Goal: Download file/media

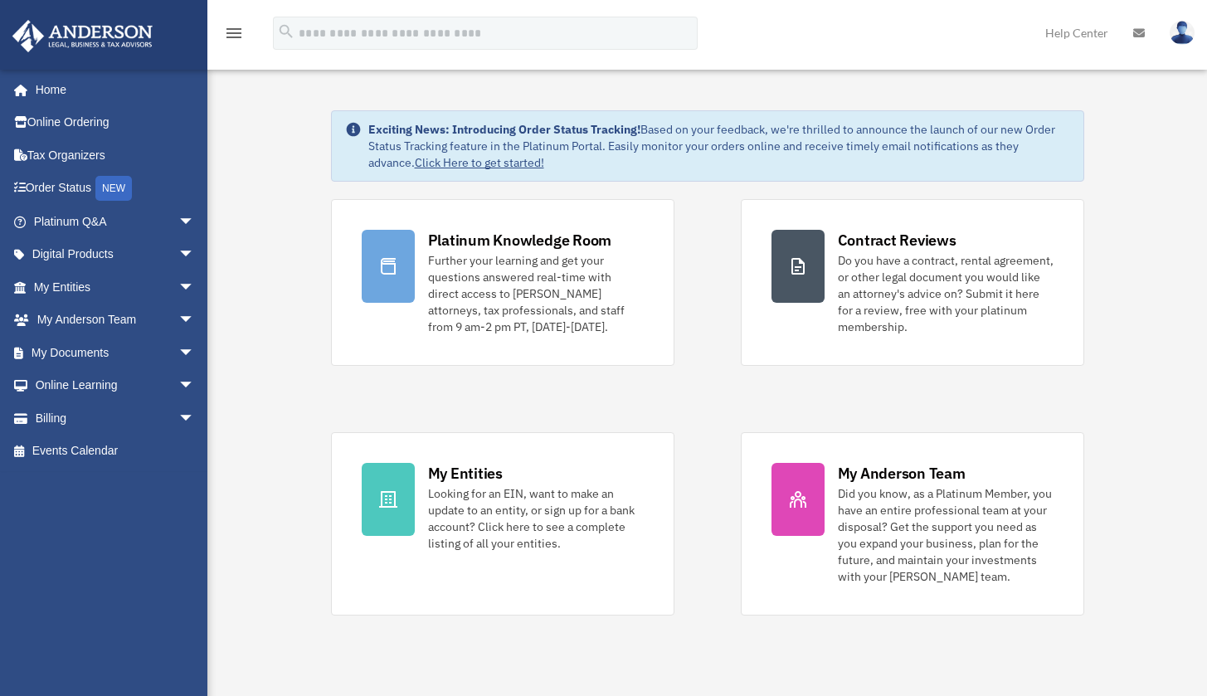
scroll to position [3, 0]
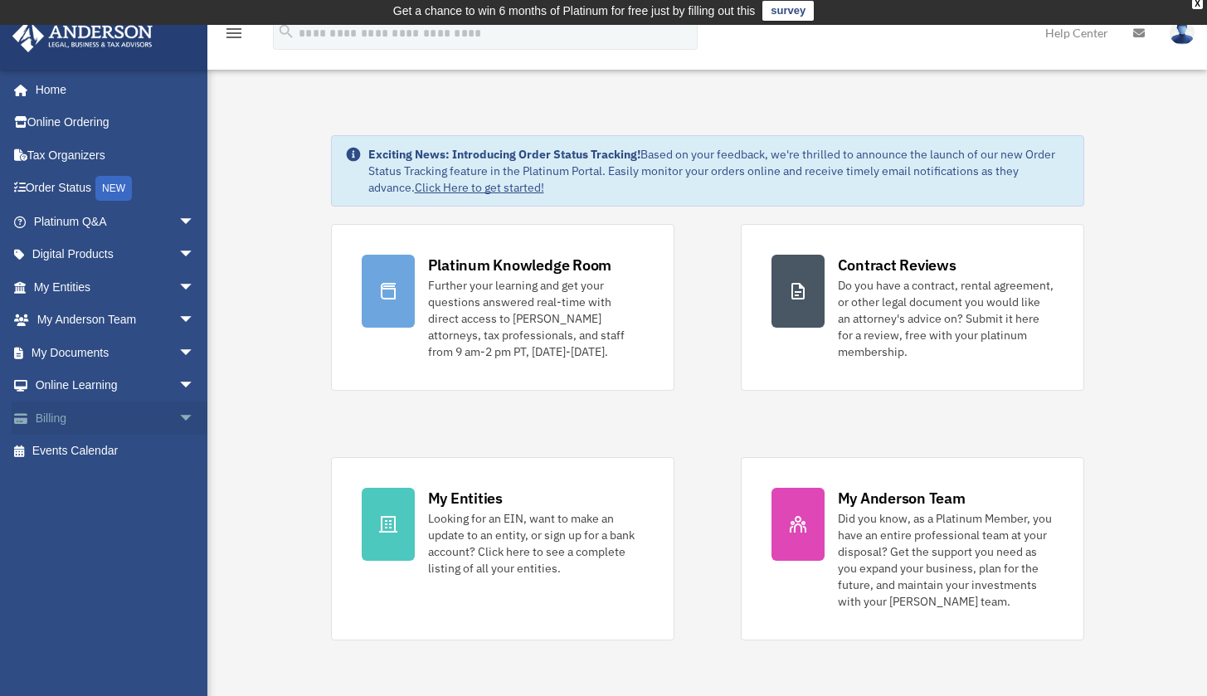
click at [56, 418] on link "Billing arrow_drop_down" at bounding box center [116, 418] width 208 height 33
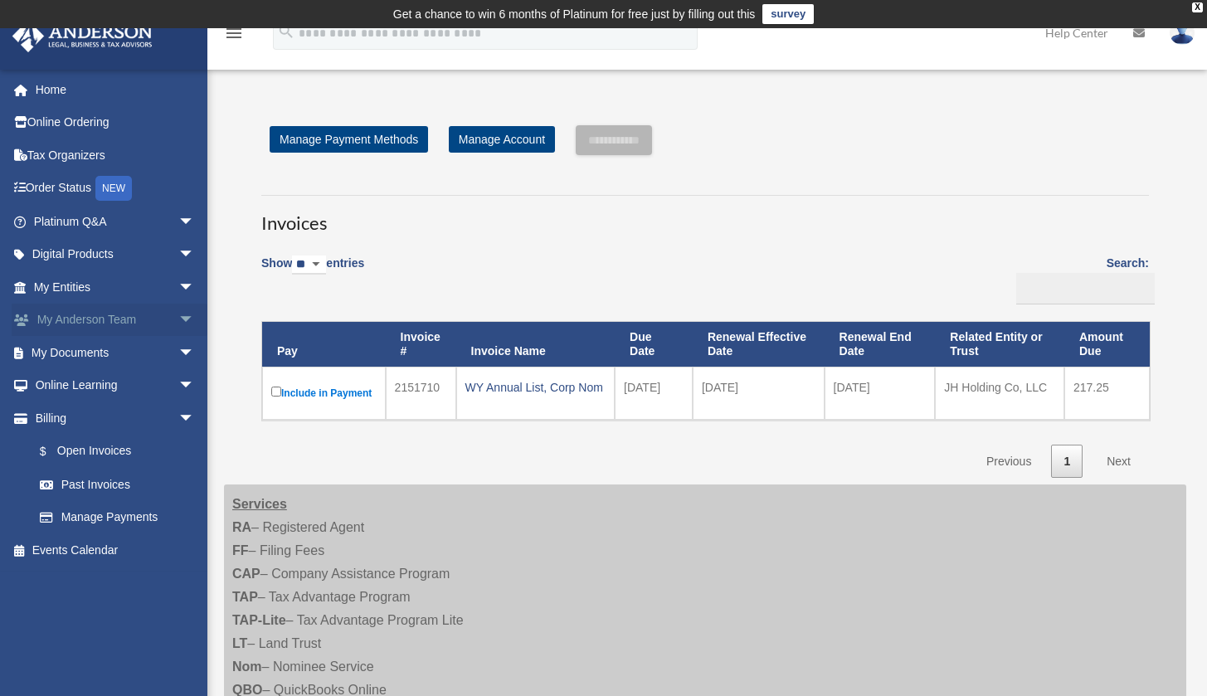
click at [74, 324] on link "My [PERSON_NAME] Team arrow_drop_down" at bounding box center [116, 320] width 208 height 33
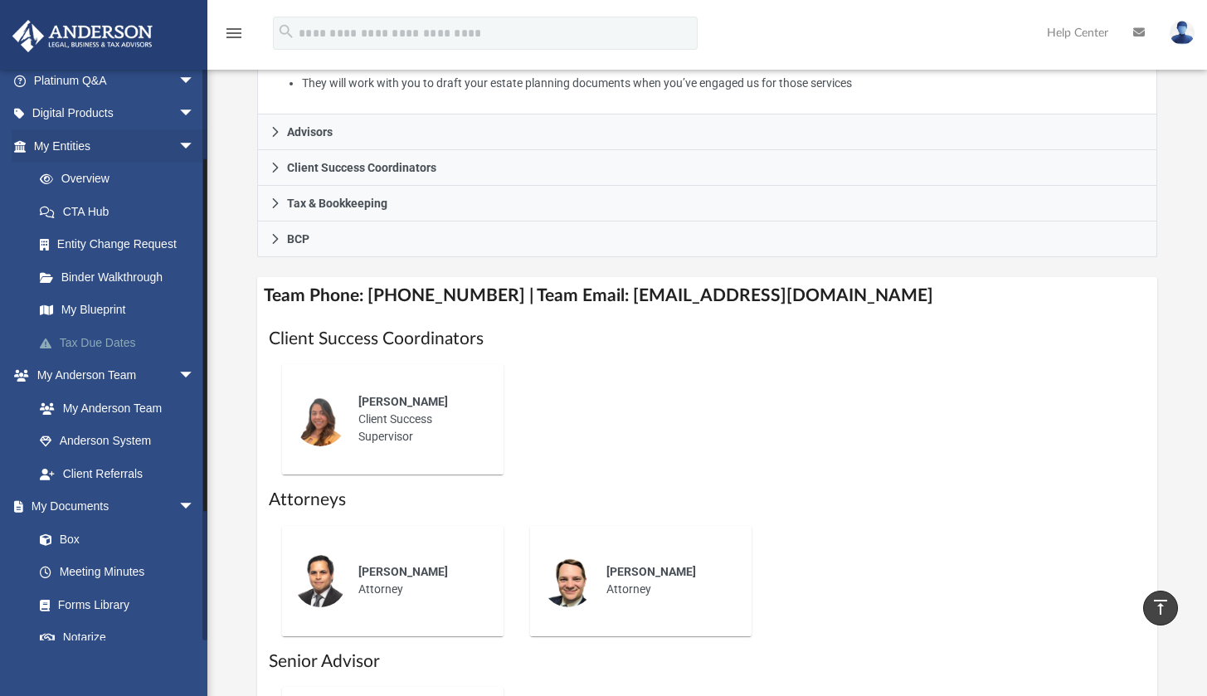
scroll to position [144, 0]
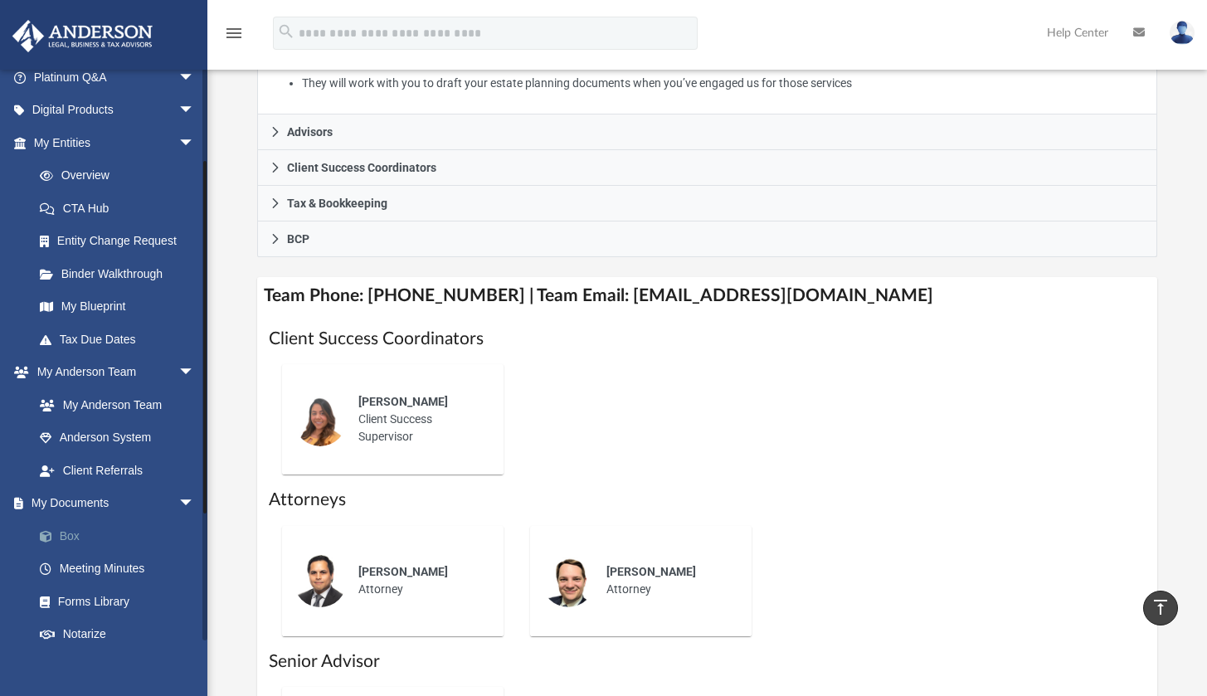
click at [74, 525] on link "Box" at bounding box center [121, 535] width 197 height 33
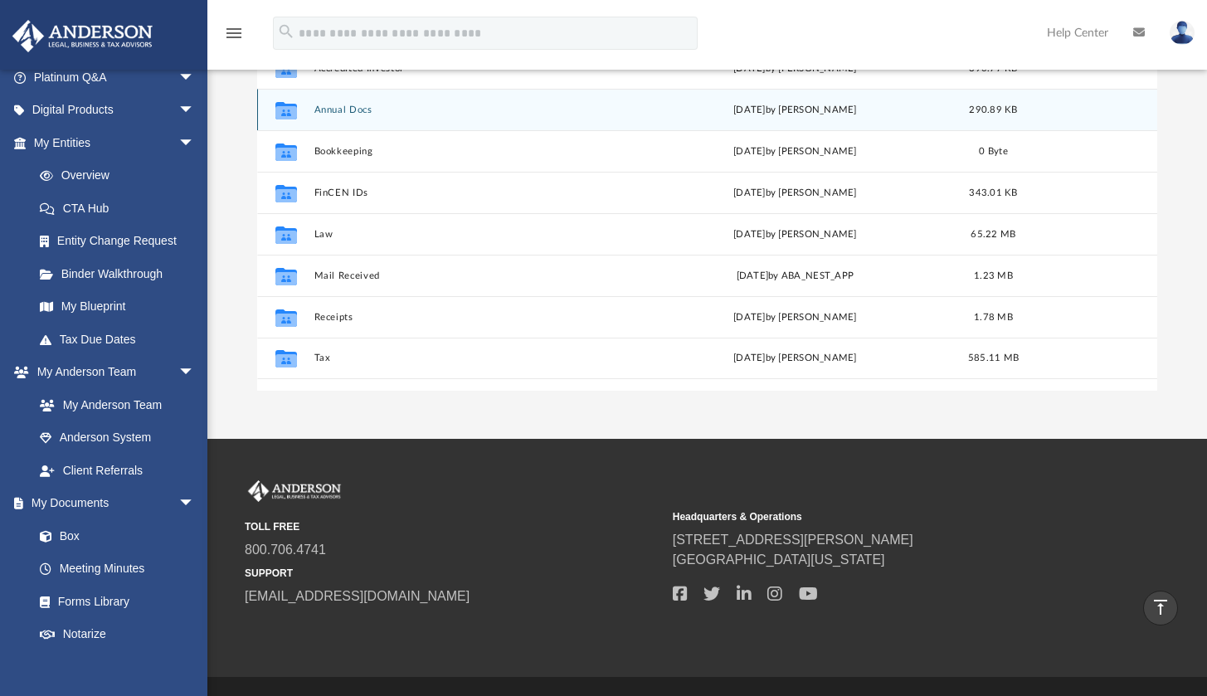
scroll to position [140, 0]
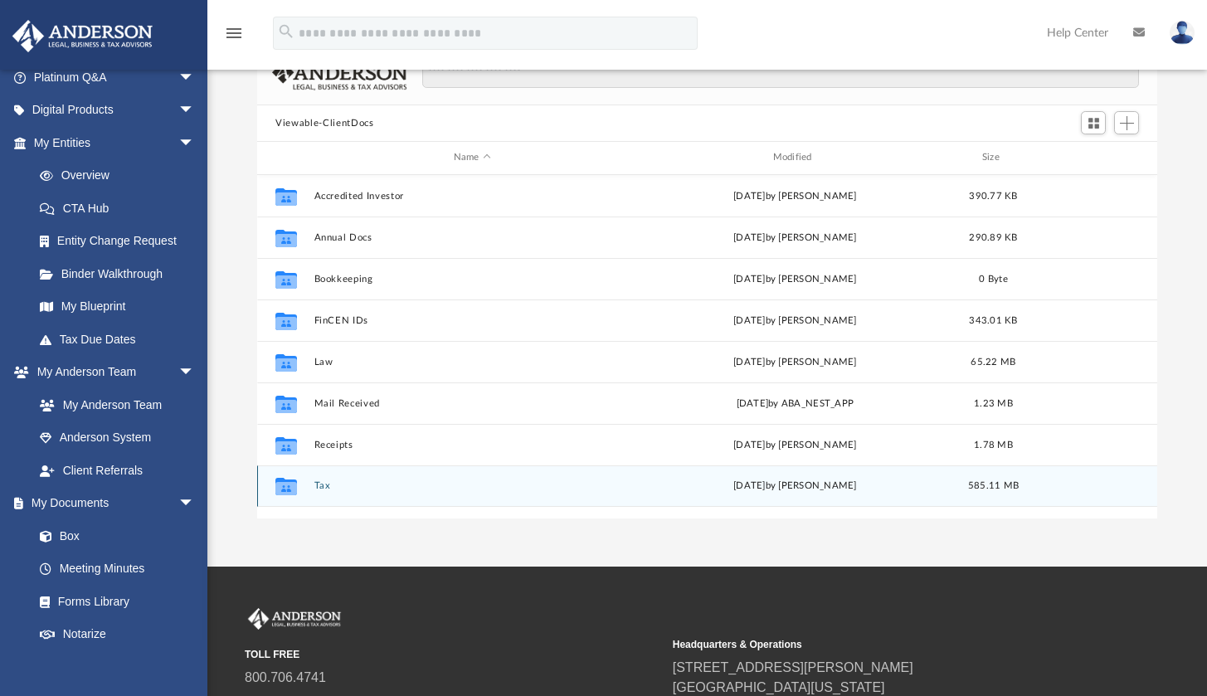
click at [322, 484] on button "Tax" at bounding box center [472, 485] width 316 height 11
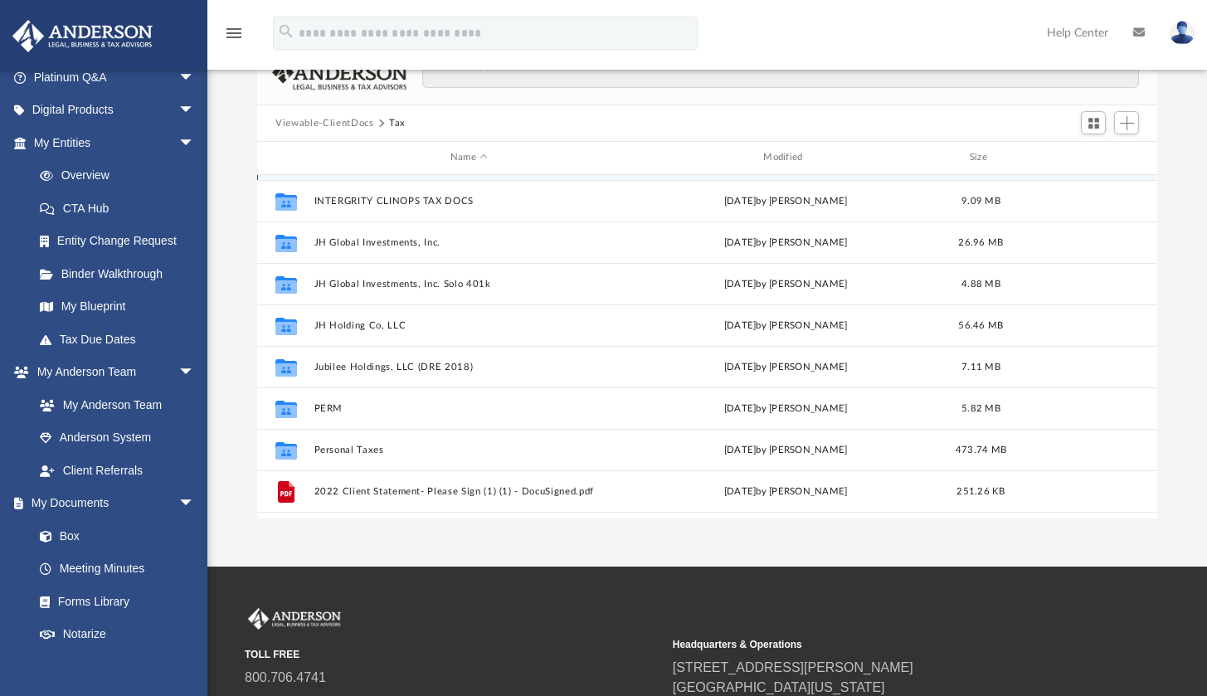
scroll to position [68, 0]
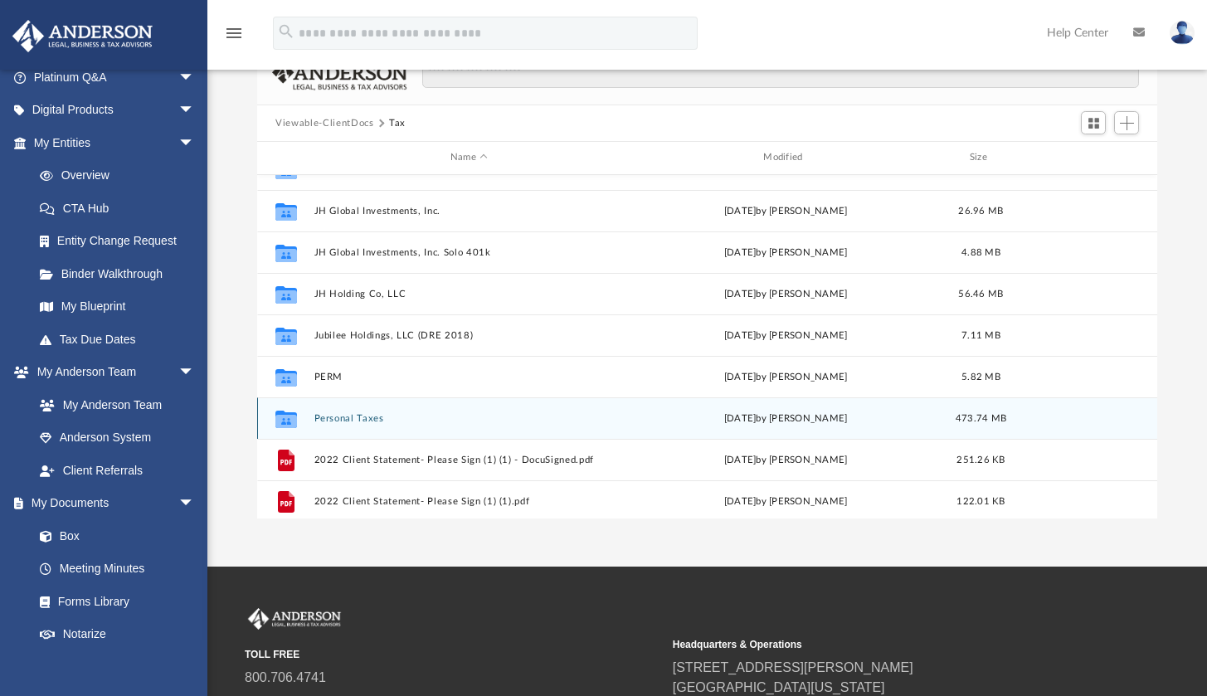
click at [363, 419] on button "Personal Taxes" at bounding box center [469, 418] width 310 height 11
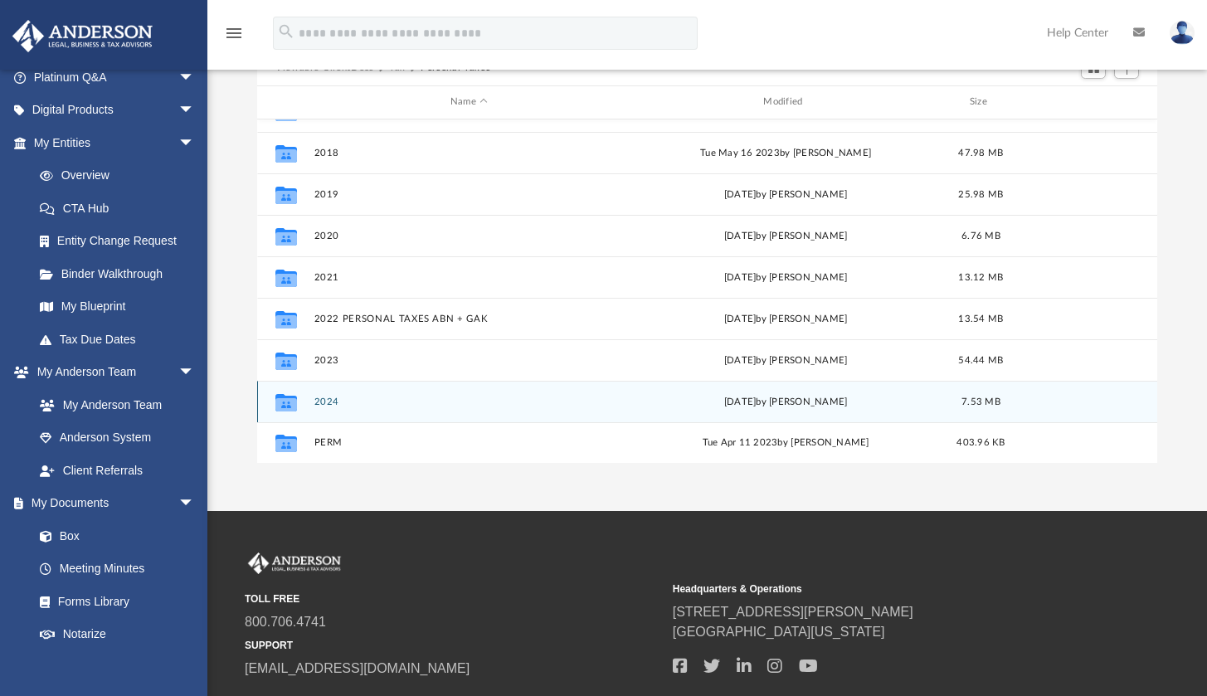
scroll to position [199, 0]
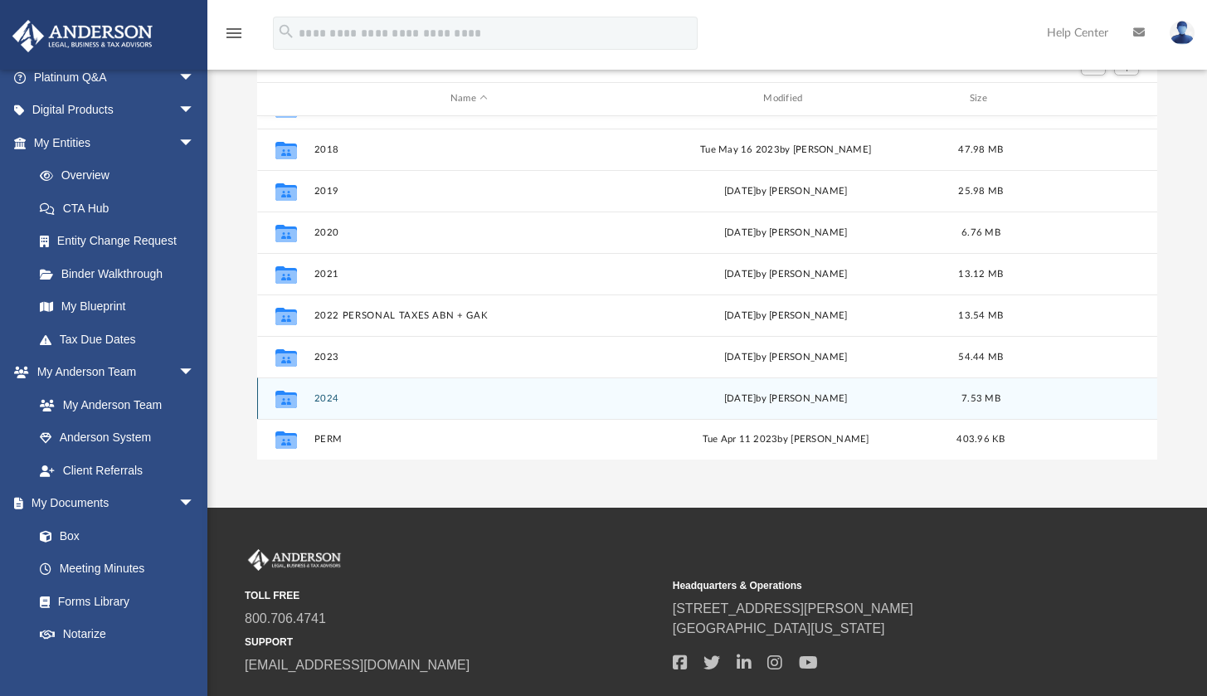
click at [355, 400] on button "2024" at bounding box center [469, 398] width 310 height 11
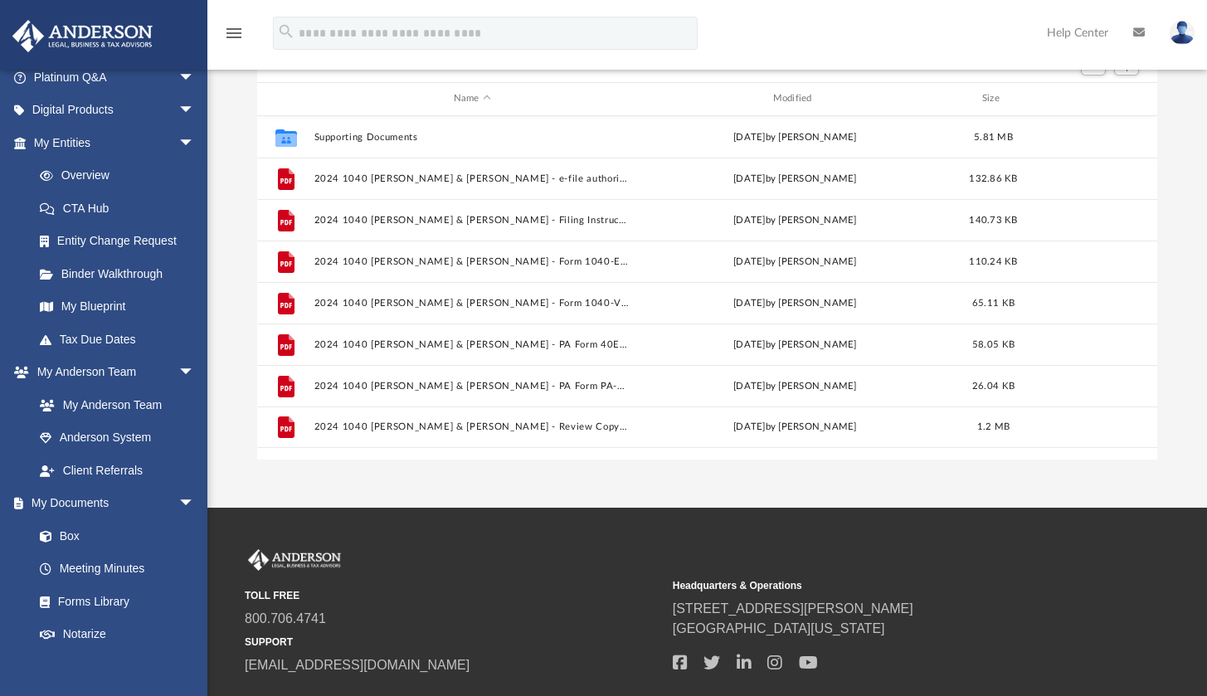
scroll to position [0, 0]
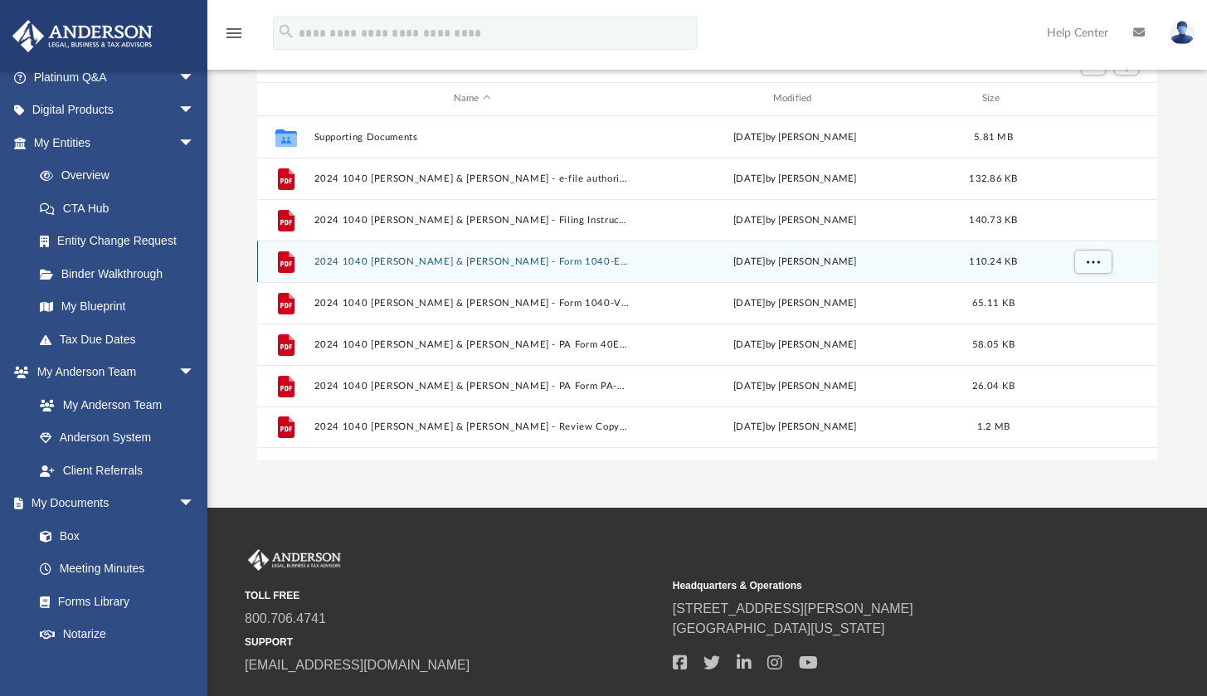
click at [548, 265] on button "2024 1040 Nathoo, Aziz B. & Kabani, Ghazala - Form 1040-ES Estimated Tax Paymen…" at bounding box center [472, 261] width 316 height 11
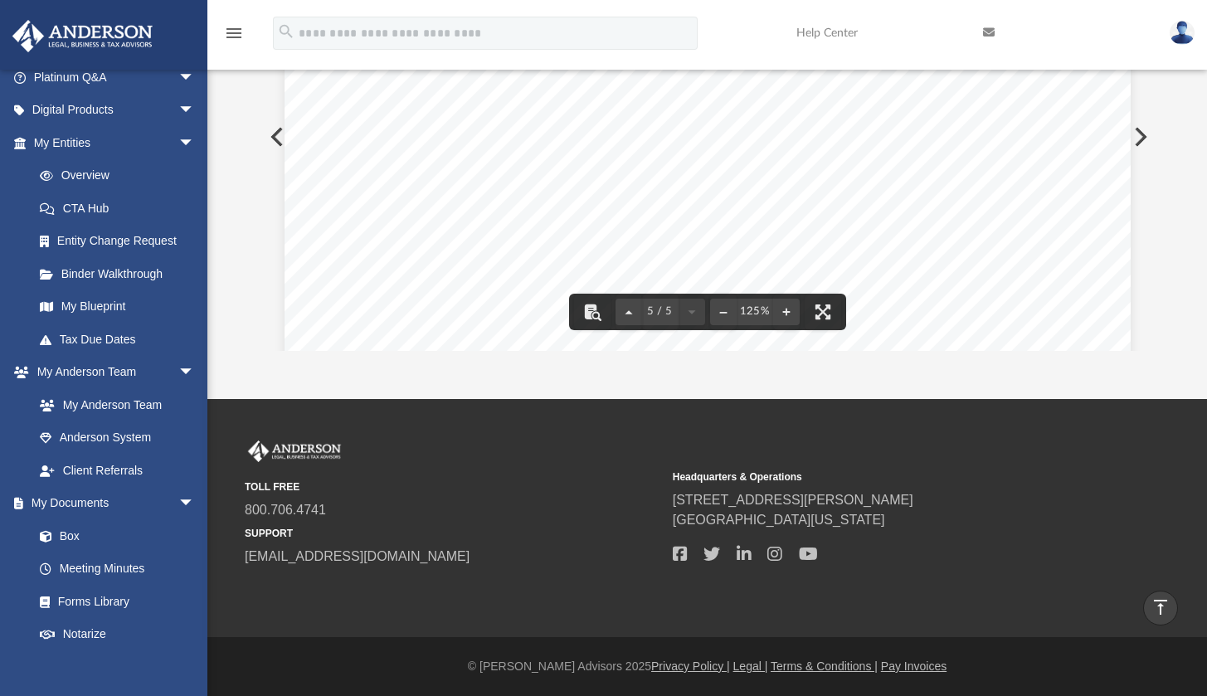
scroll to position [4567, 0]
click at [1142, 139] on button "Preview" at bounding box center [1139, 137] width 37 height 46
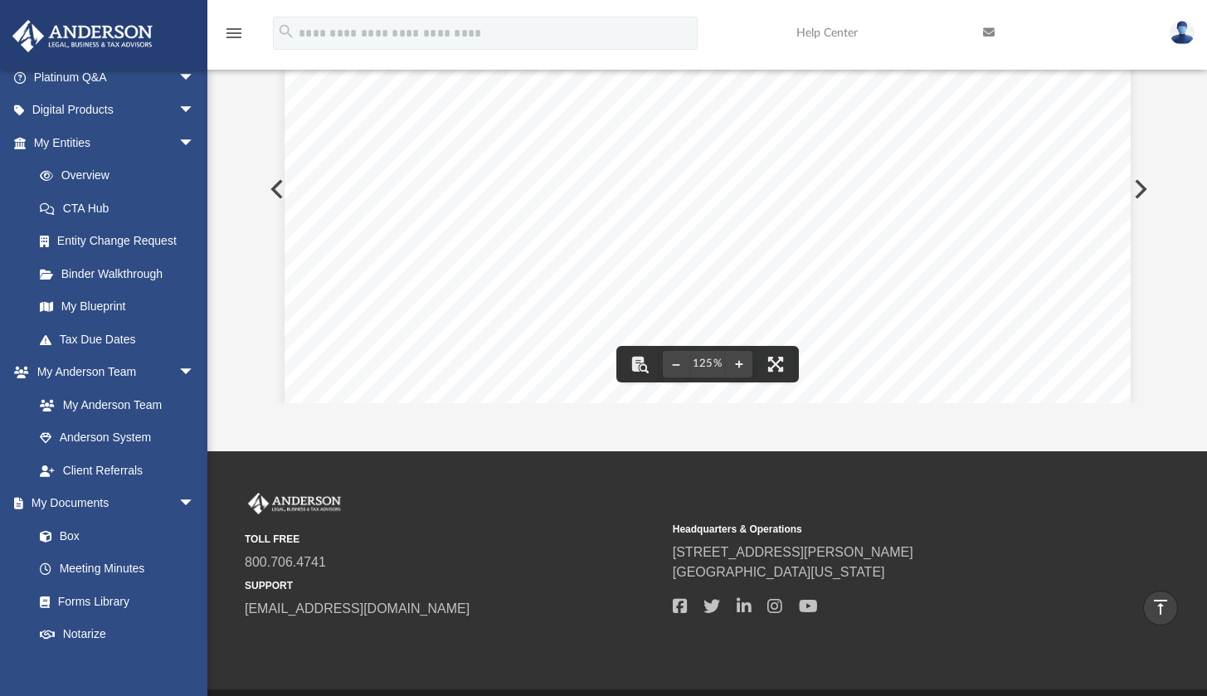
scroll to position [661, 0]
click at [1135, 187] on button "Preview" at bounding box center [1139, 189] width 37 height 46
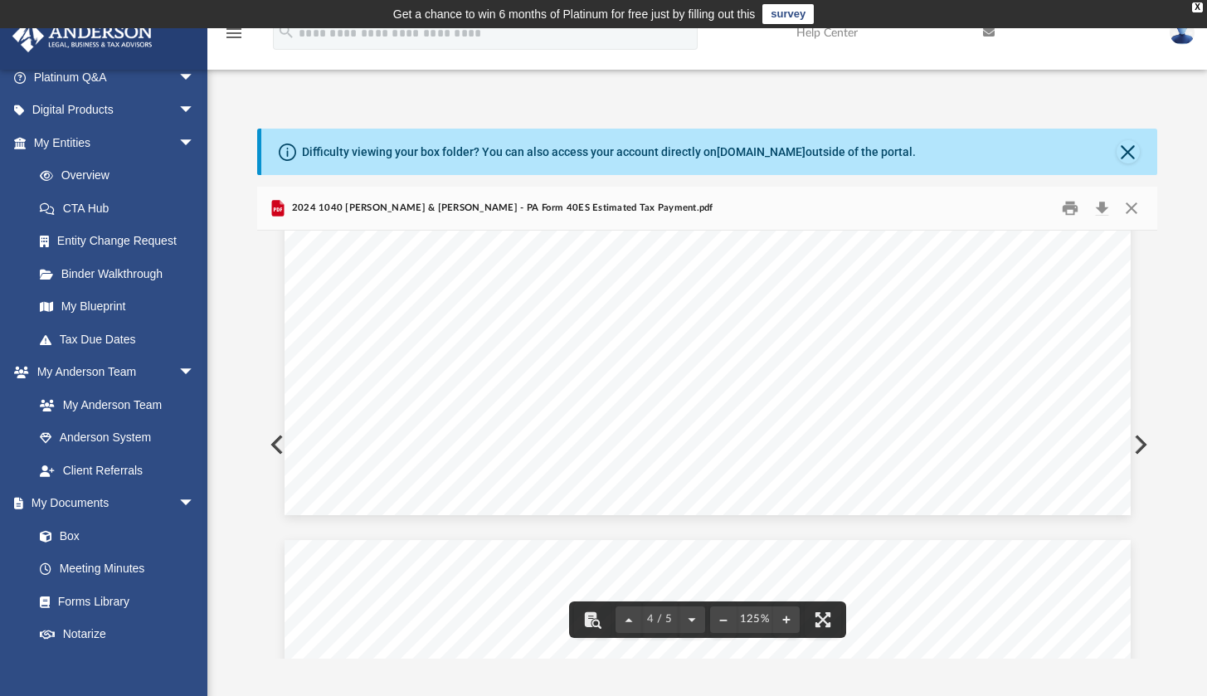
scroll to position [4180, 0]
click at [1143, 447] on button "Preview" at bounding box center [1139, 445] width 37 height 46
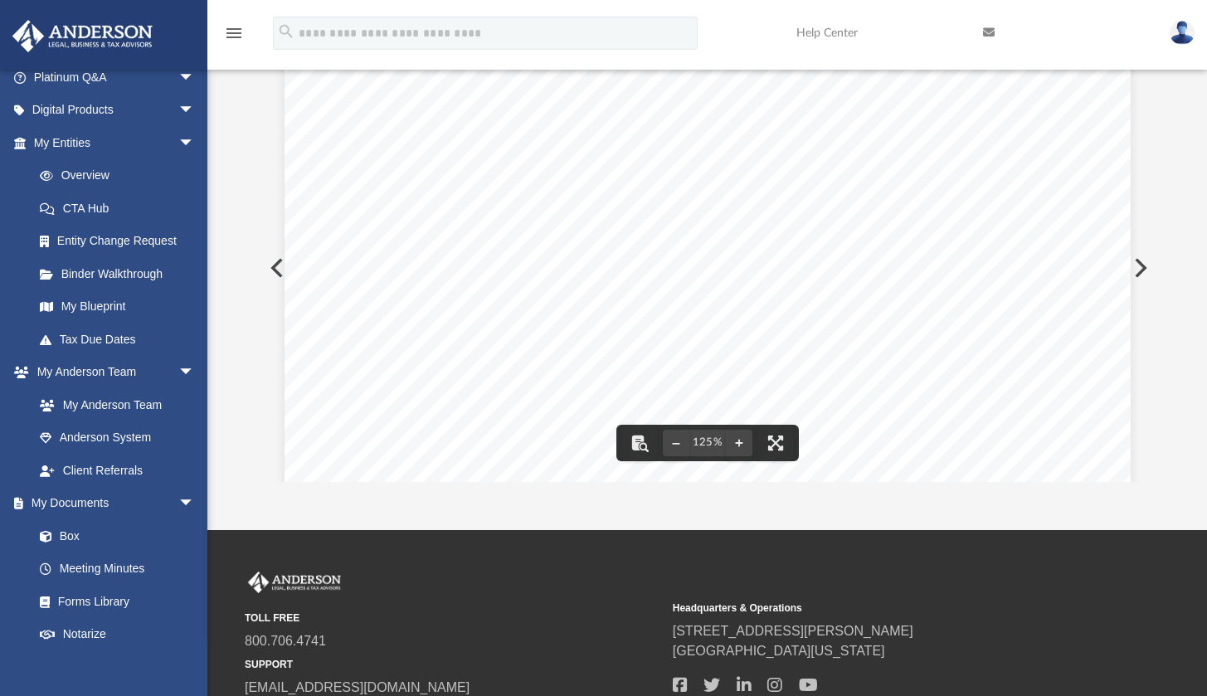
scroll to position [94, 0]
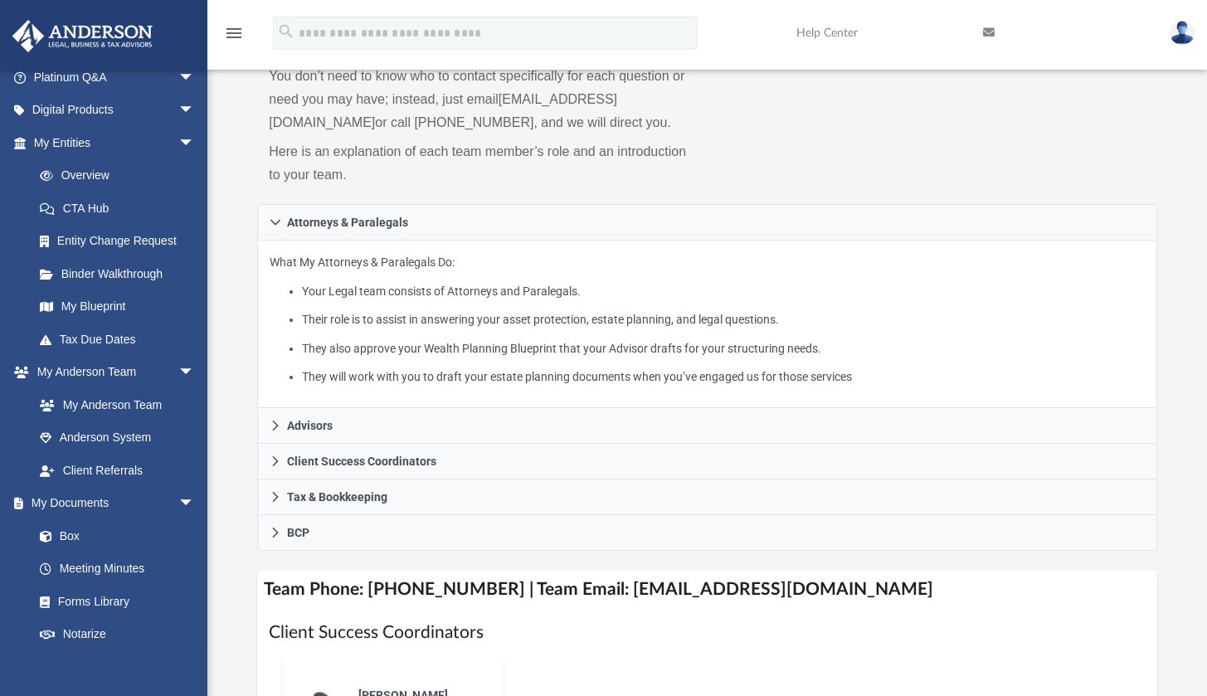
scroll to position [470, 0]
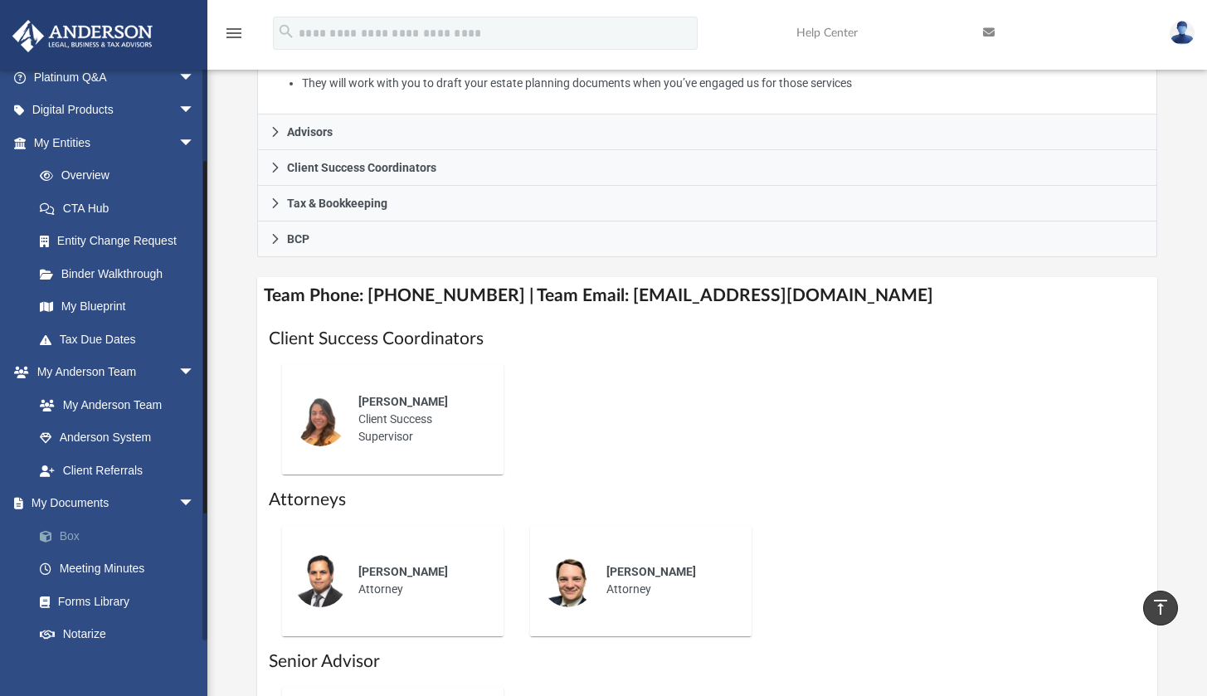
click at [80, 522] on link "Box" at bounding box center [121, 535] width 197 height 33
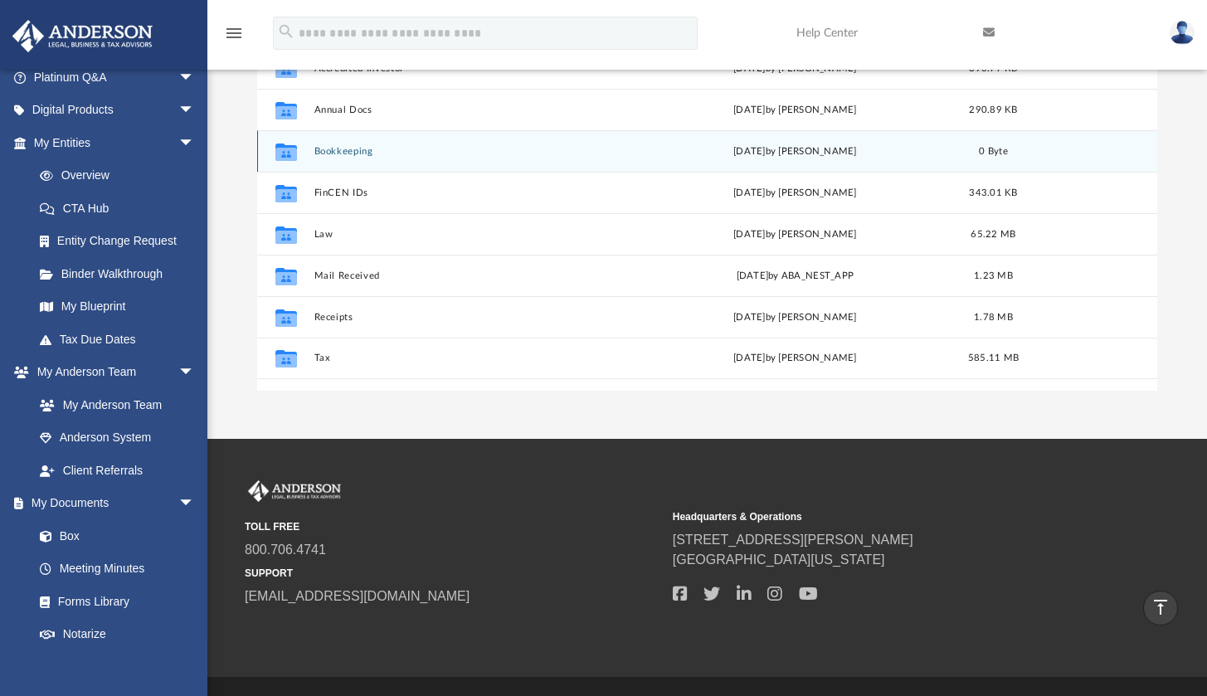
scroll to position [365, 887]
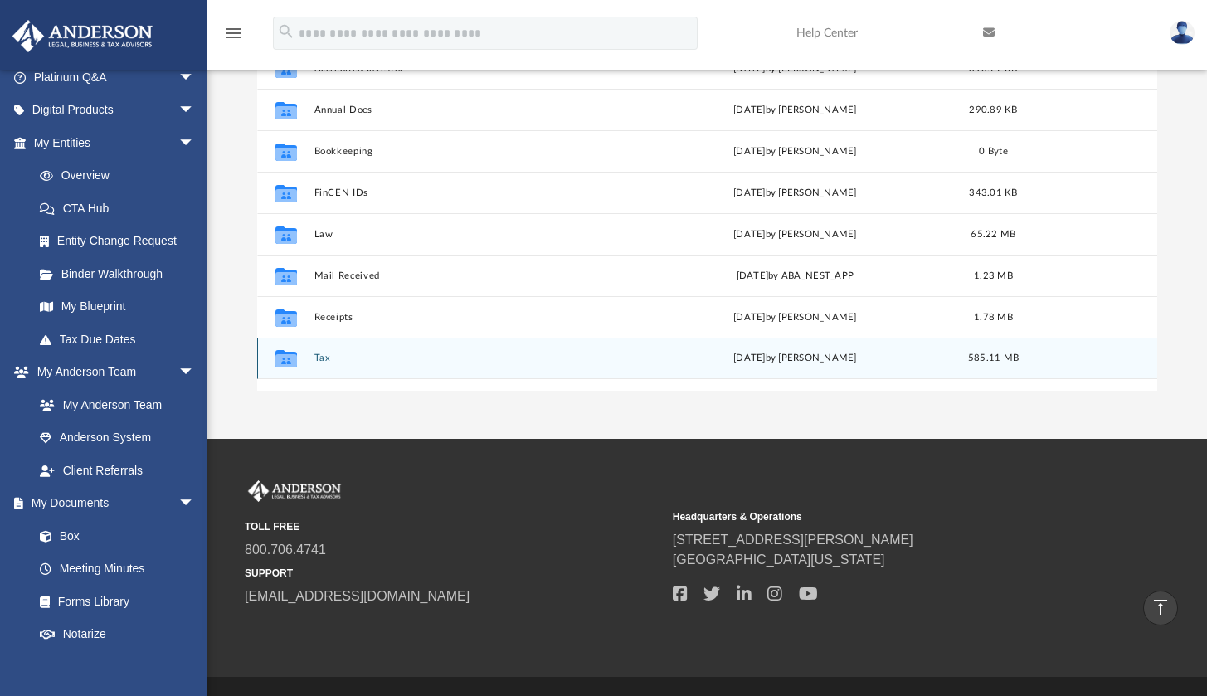
click at [329, 353] on button "Tax" at bounding box center [472, 358] width 316 height 11
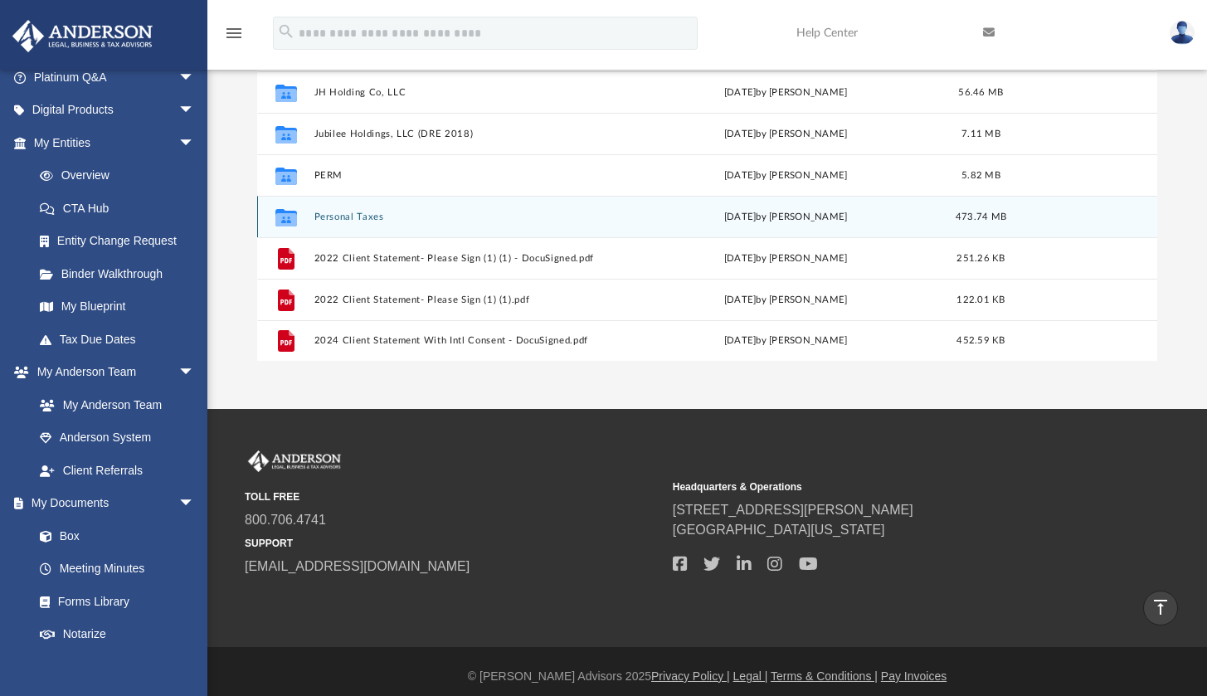
scroll to position [308, 0]
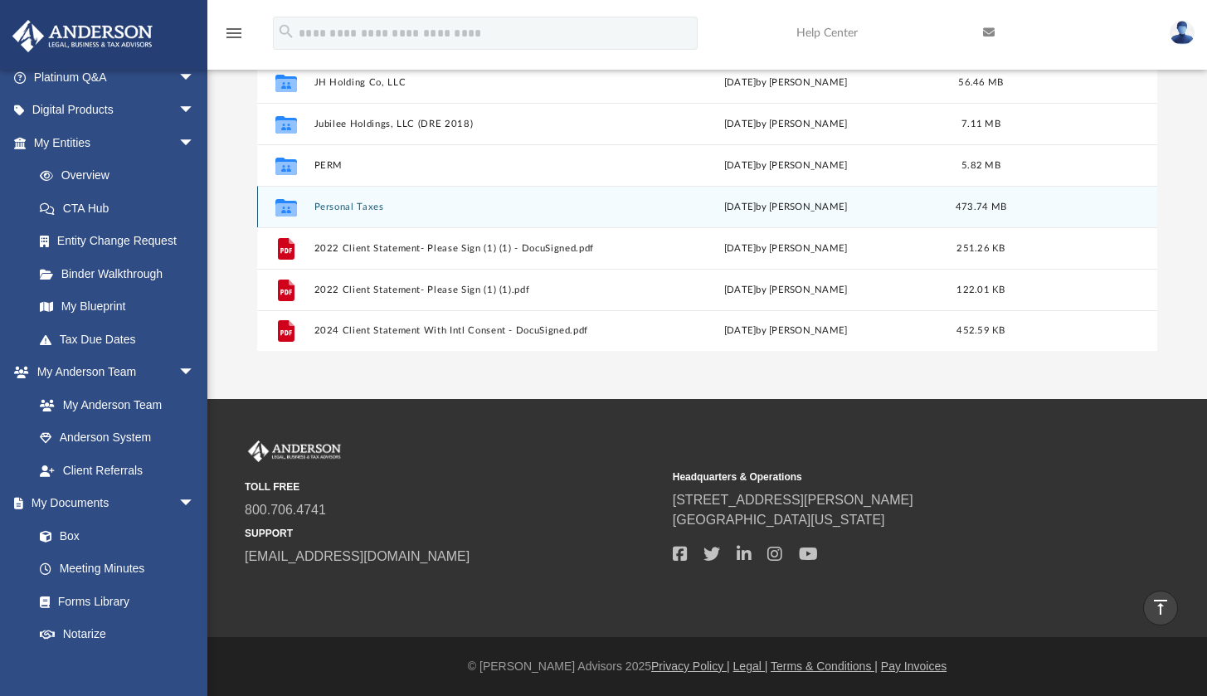
click at [357, 202] on button "Personal Taxes" at bounding box center [469, 207] width 310 height 11
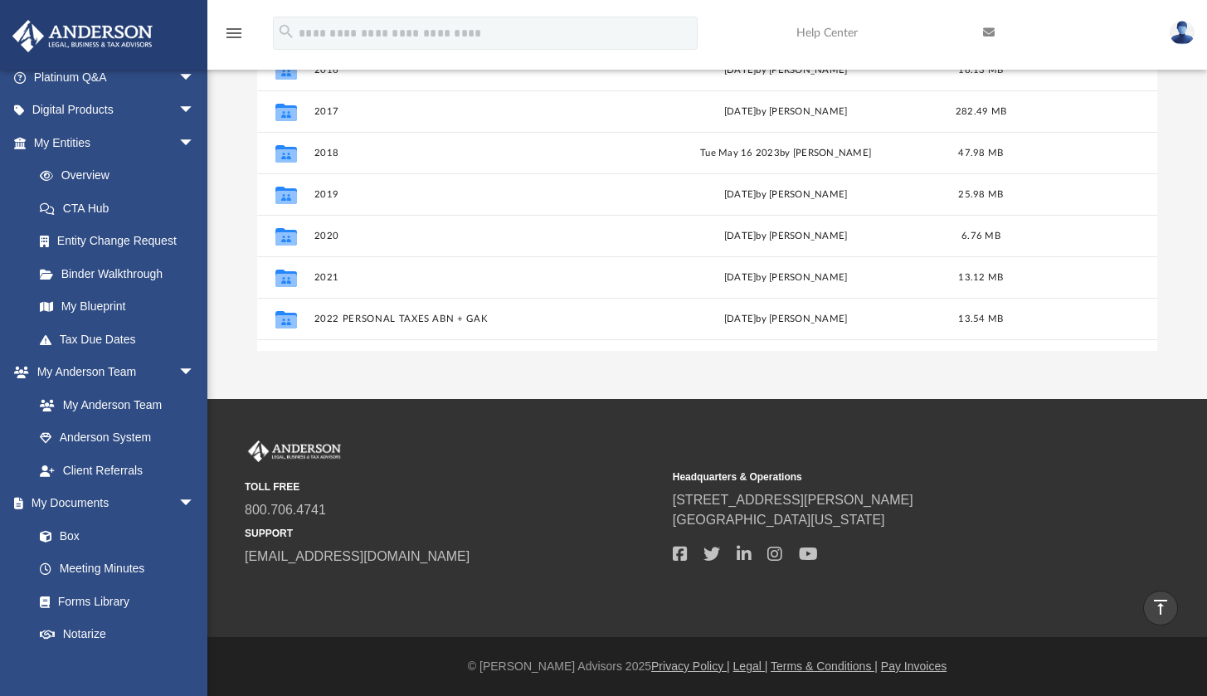
scroll to position [112, 0]
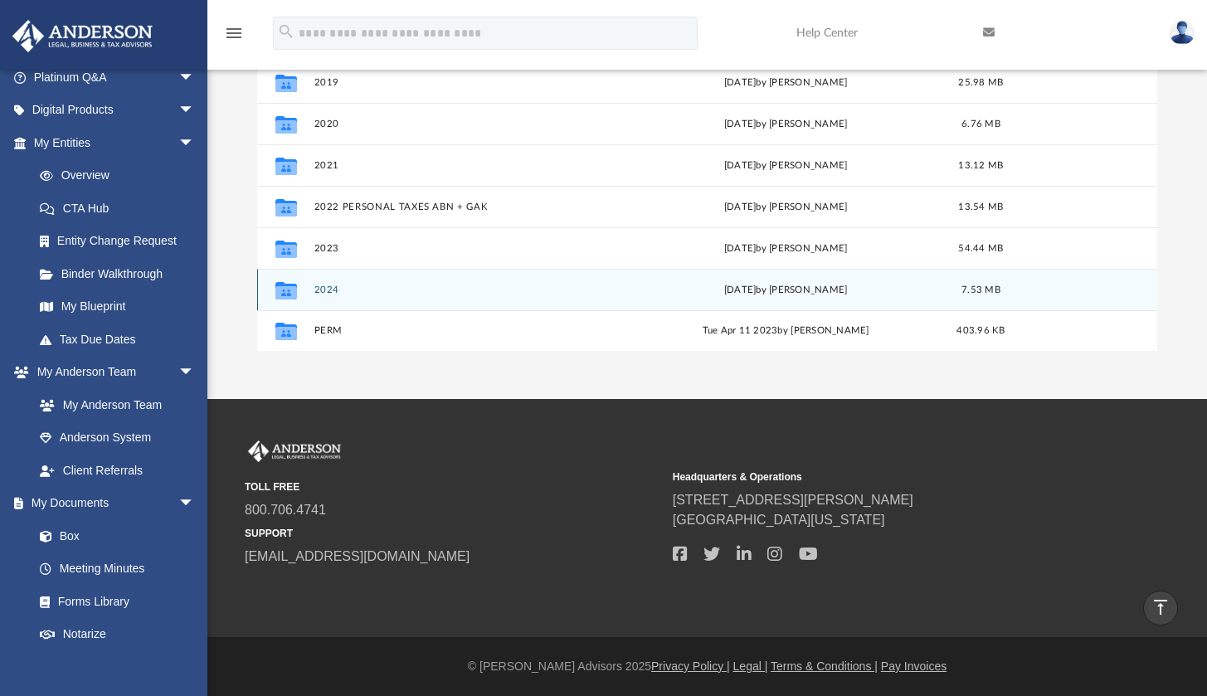
click at [326, 291] on button "2024" at bounding box center [469, 290] width 310 height 11
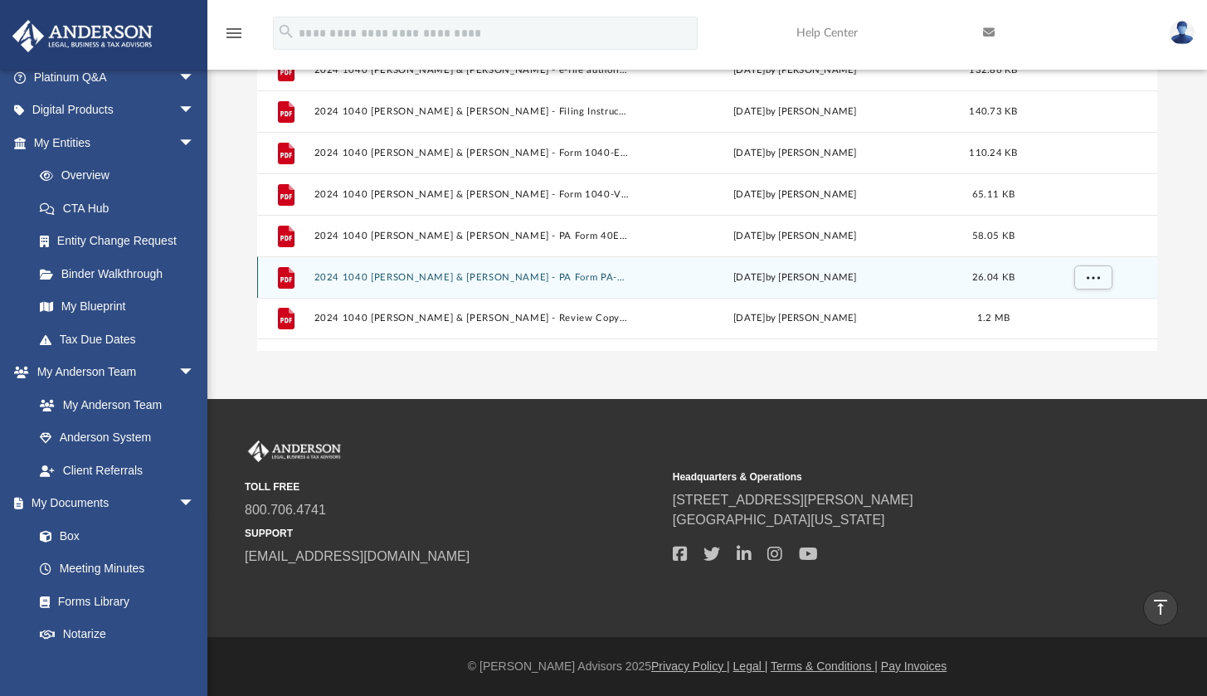
scroll to position [0, 0]
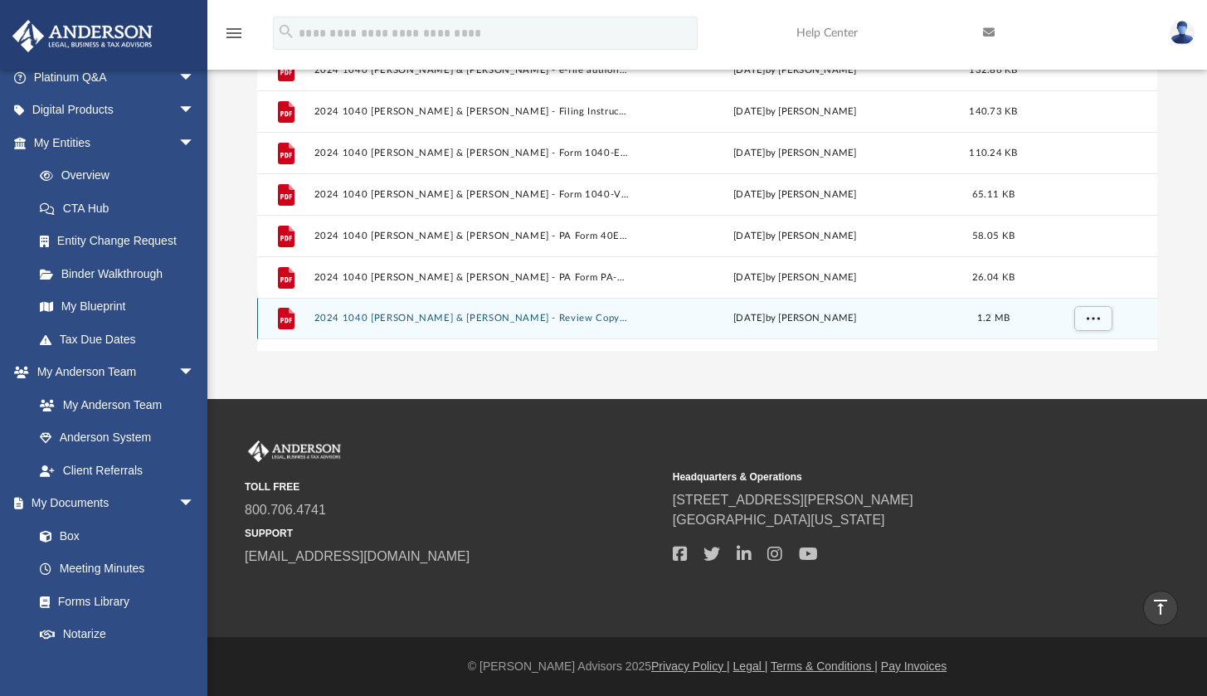
click at [457, 319] on button "2024 1040 Nathoo, Aziz B. & Kabani, Ghazala - Review Copy.pdf" at bounding box center [472, 318] width 316 height 11
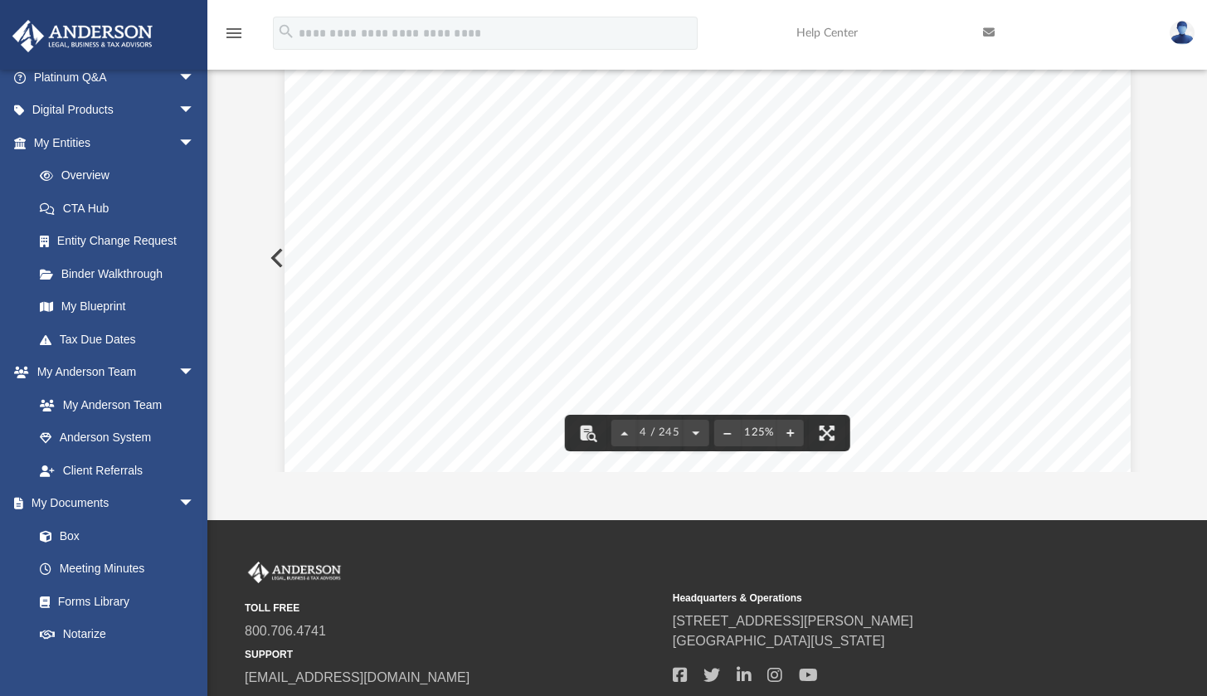
scroll to position [3539, 0]
click at [1175, 323] on div "Difficulty viewing your box folder? You can also access your account directly o…" at bounding box center [707, 207] width 1000 height 530
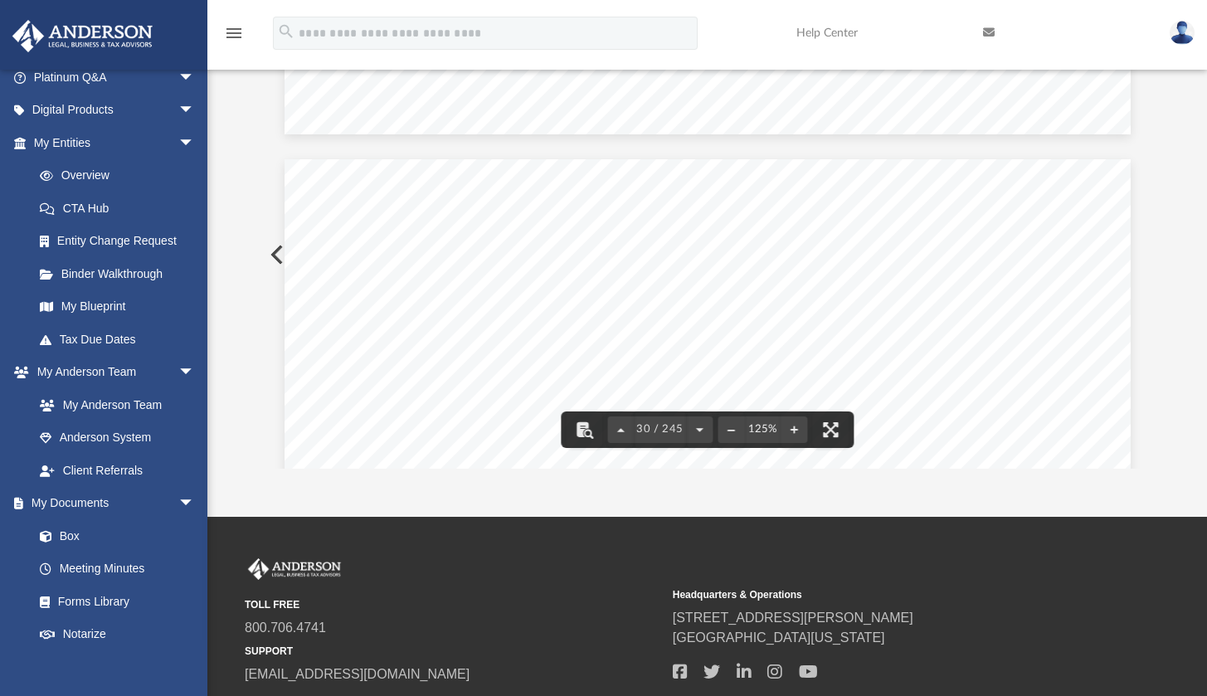
scroll to position [0, 0]
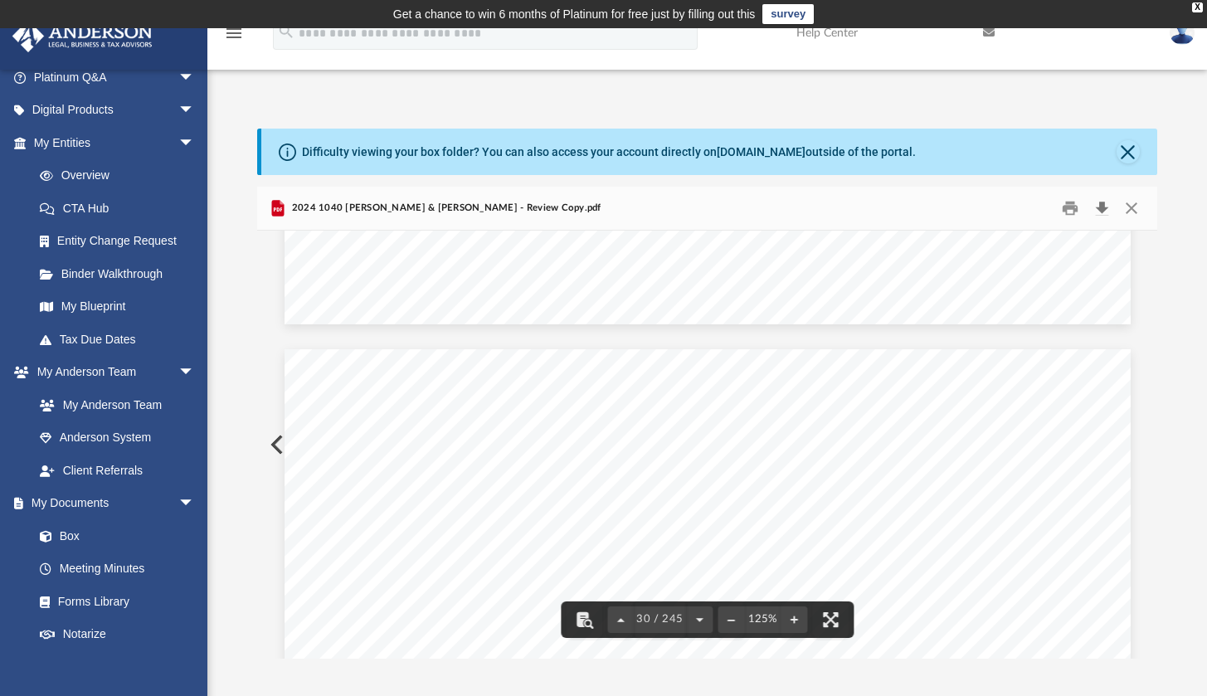
click at [1103, 207] on button "Download" at bounding box center [1102, 209] width 30 height 26
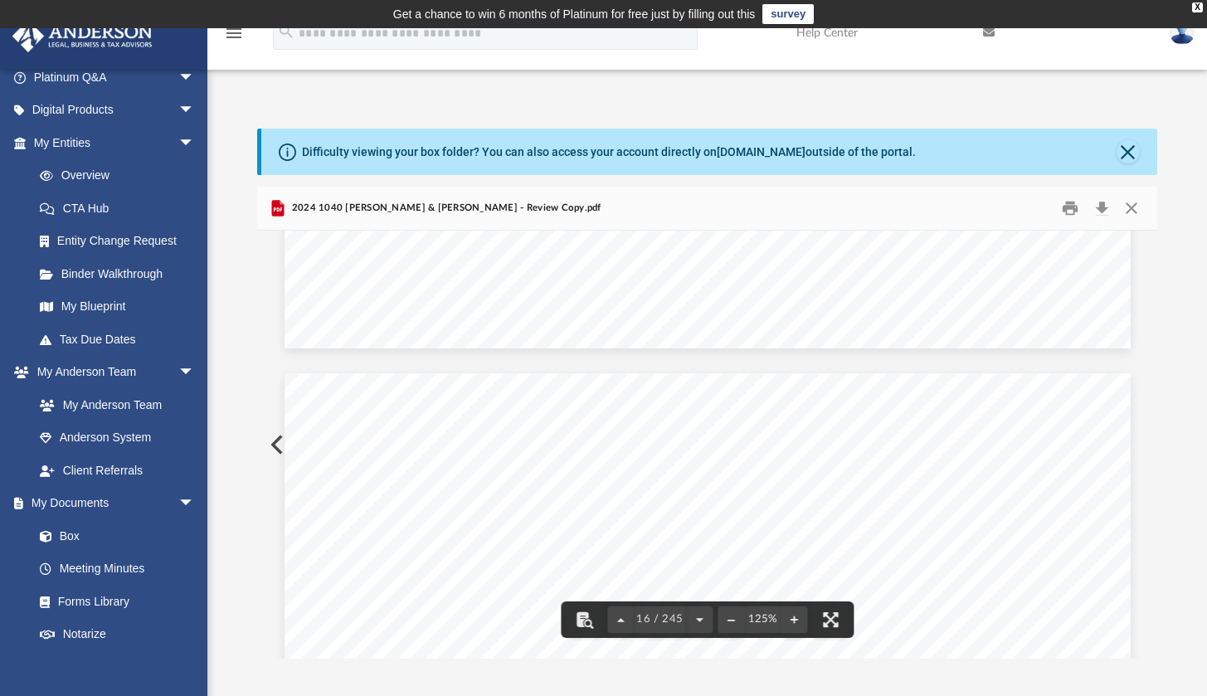
scroll to position [15993, 0]
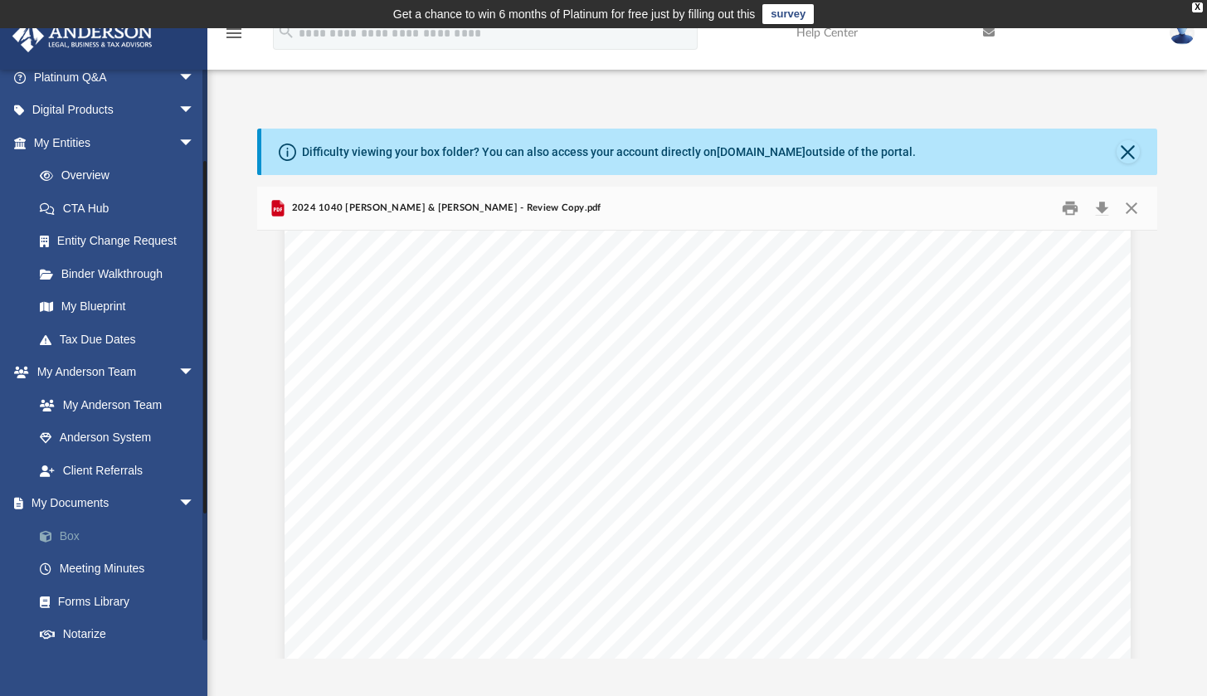
click at [96, 526] on link "Box" at bounding box center [121, 535] width 197 height 33
click at [66, 537] on link "Box" at bounding box center [121, 535] width 197 height 33
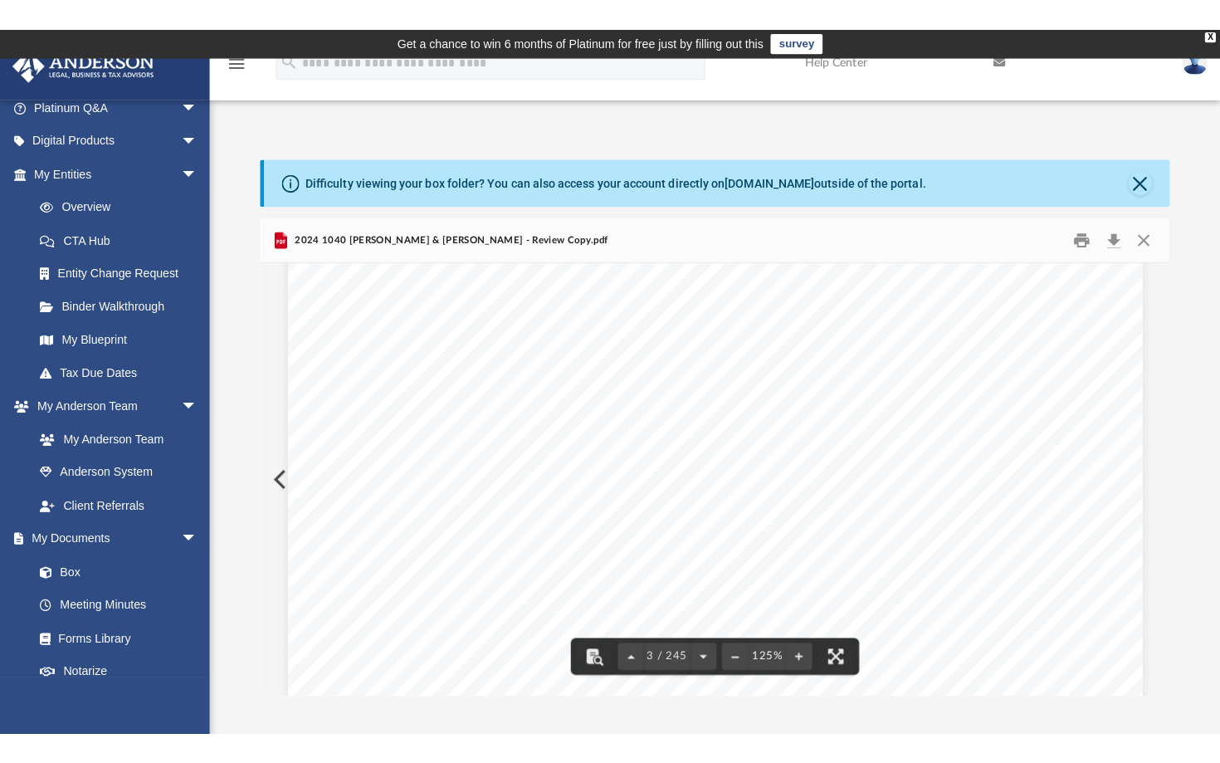
scroll to position [2401, 0]
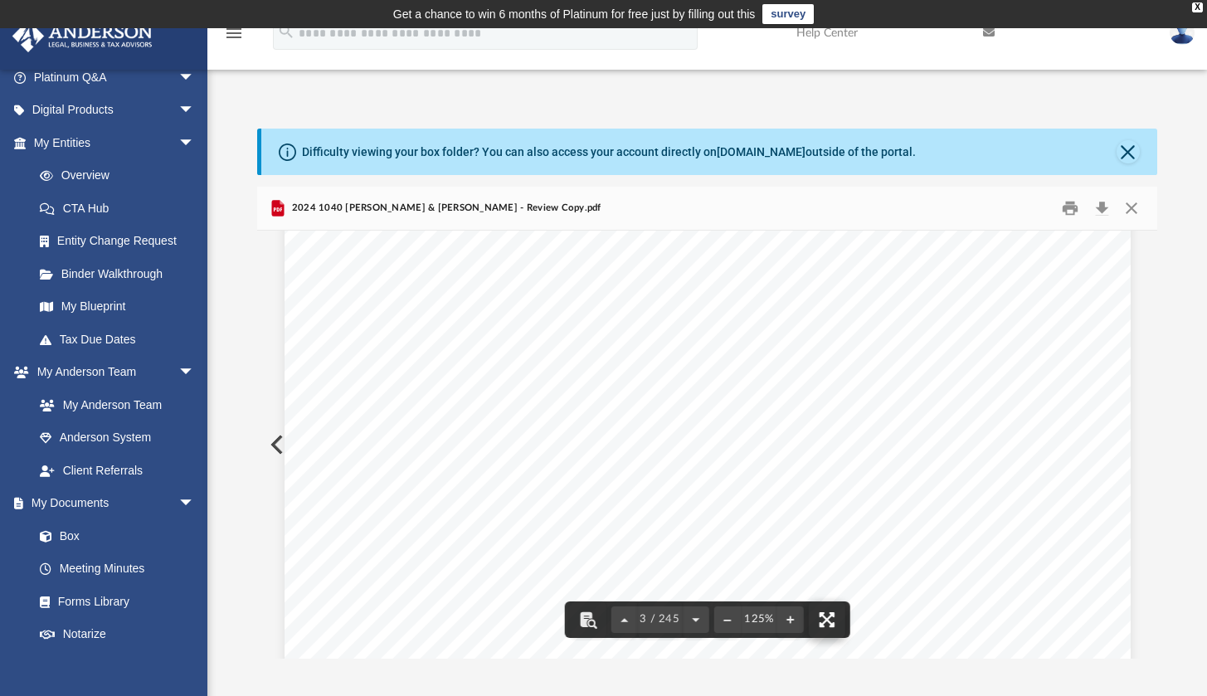
click at [826, 632] on button "File preview" at bounding box center [827, 620] width 37 height 37
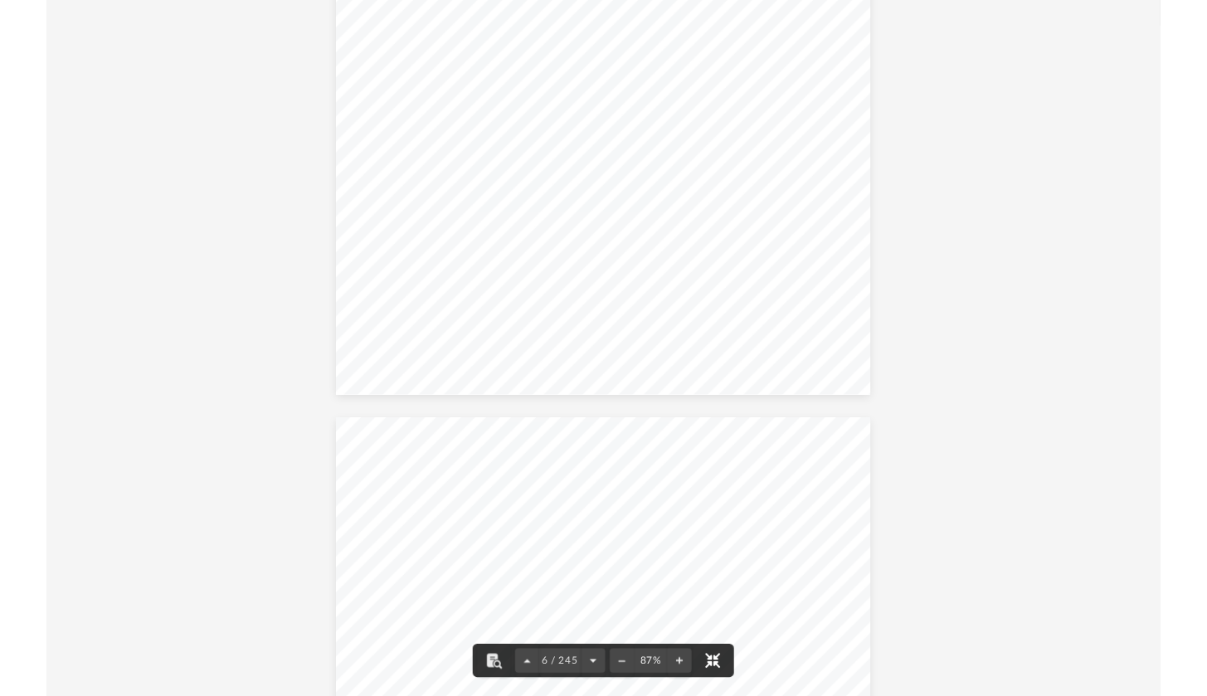
scroll to position [4083, 0]
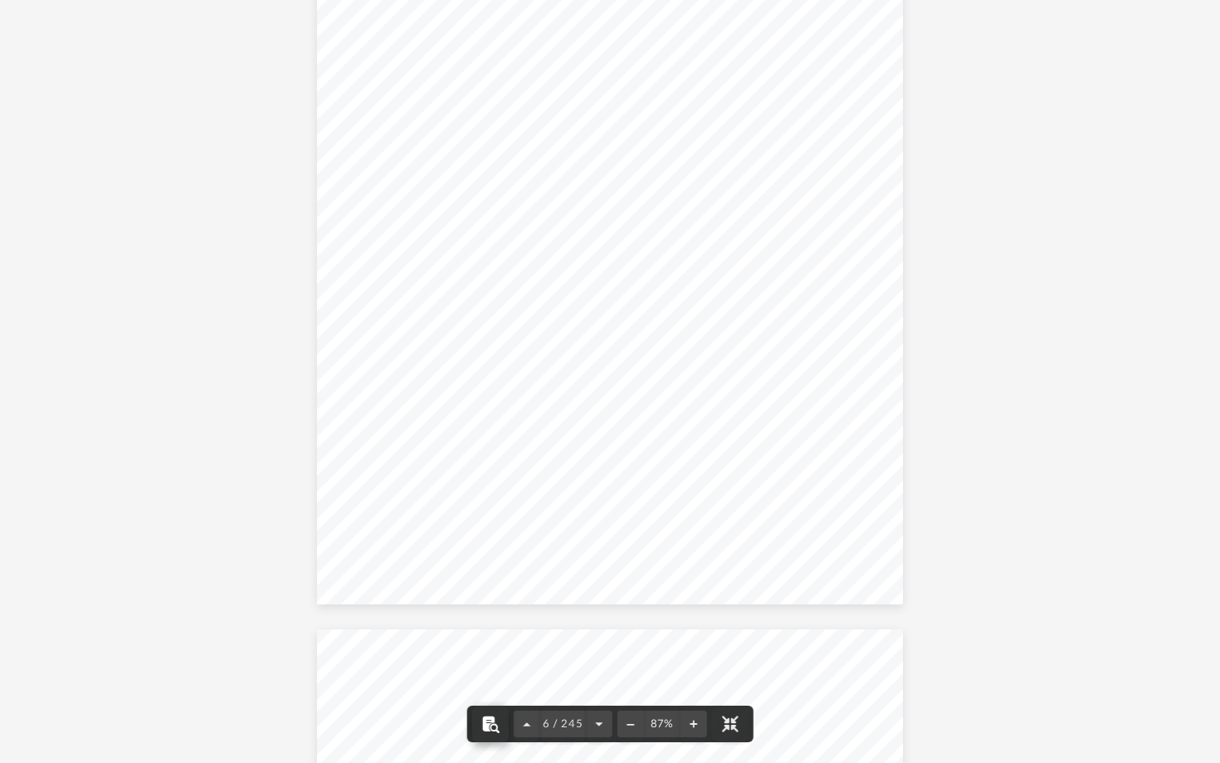
drag, startPoint x: 490, startPoint y: 729, endPoint x: 505, endPoint y: 724, distance: 16.5
click at [490, 695] on button "File preview" at bounding box center [490, 723] width 37 height 37
click at [491, 695] on button "File preview" at bounding box center [490, 723] width 37 height 37
click at [492, 695] on button "File preview" at bounding box center [490, 723] width 37 height 37
click at [724, 695] on button "File preview" at bounding box center [729, 723] width 37 height 37
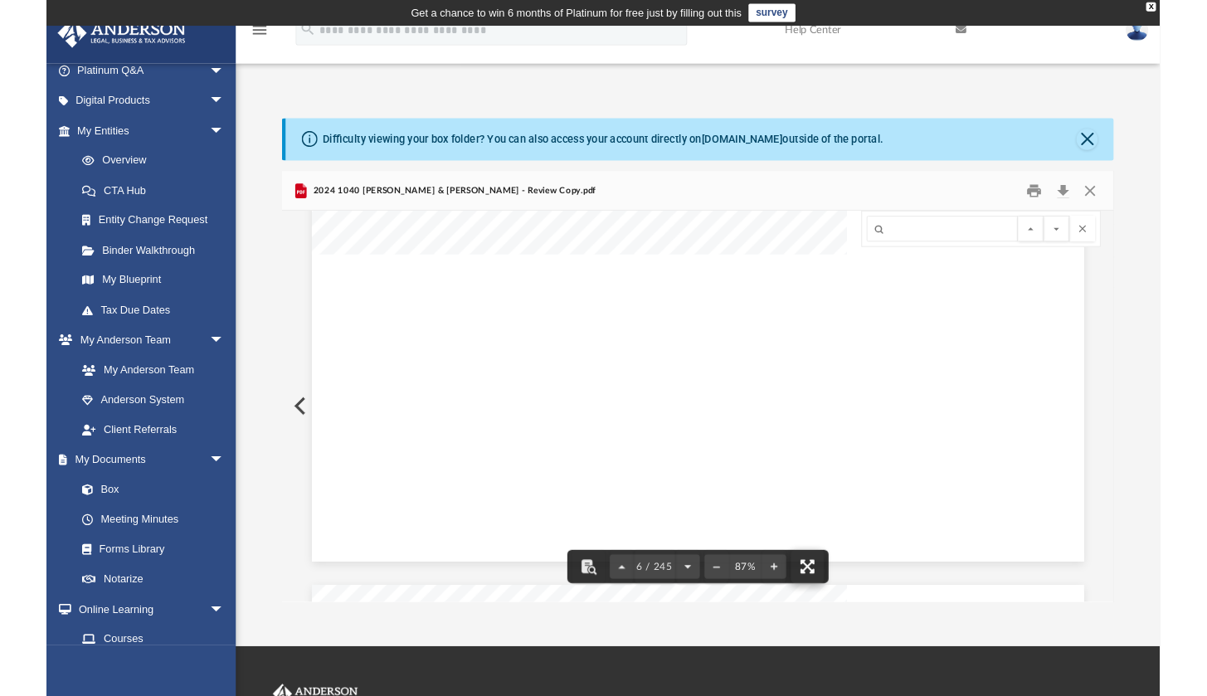
scroll to position [5601, 0]
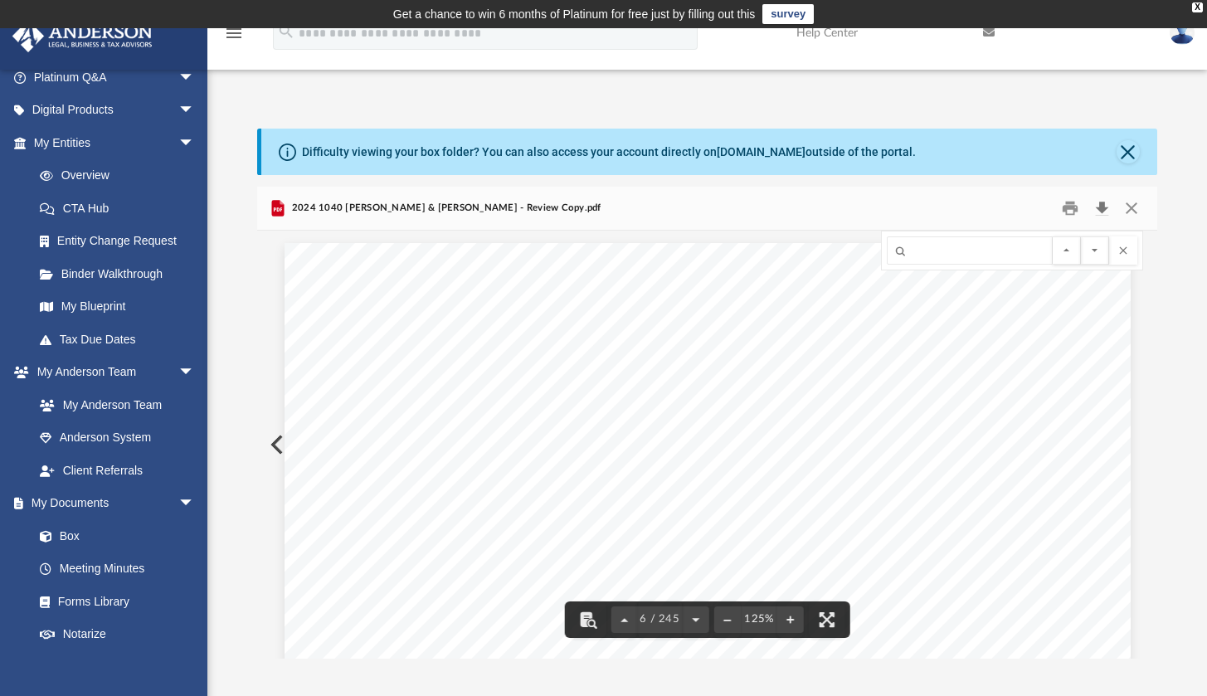
click at [1097, 212] on button "Download" at bounding box center [1102, 209] width 30 height 26
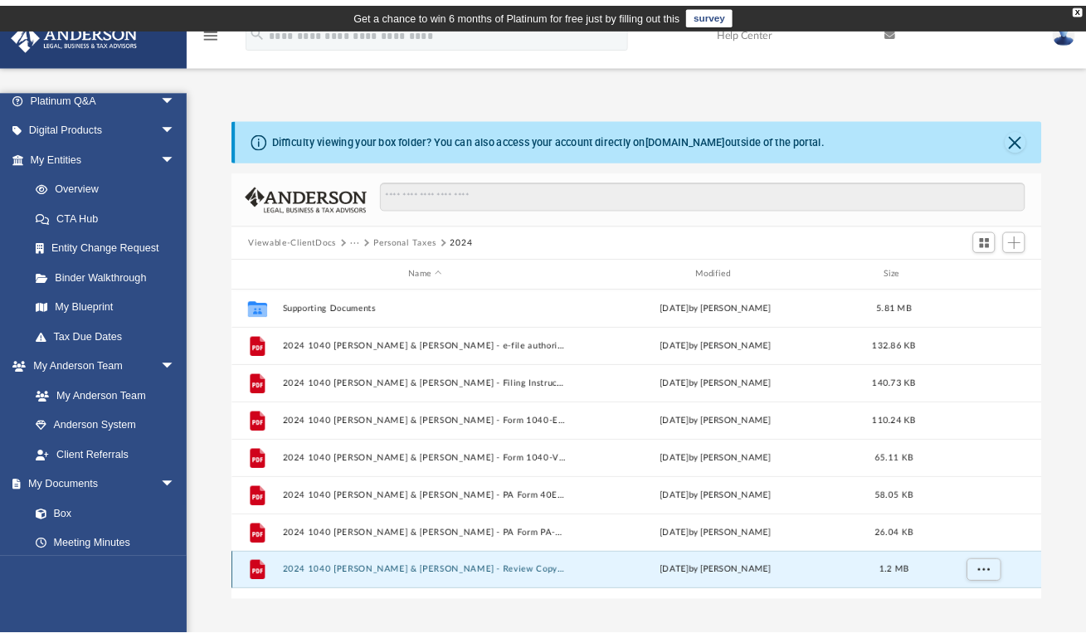
scroll to position [365, 778]
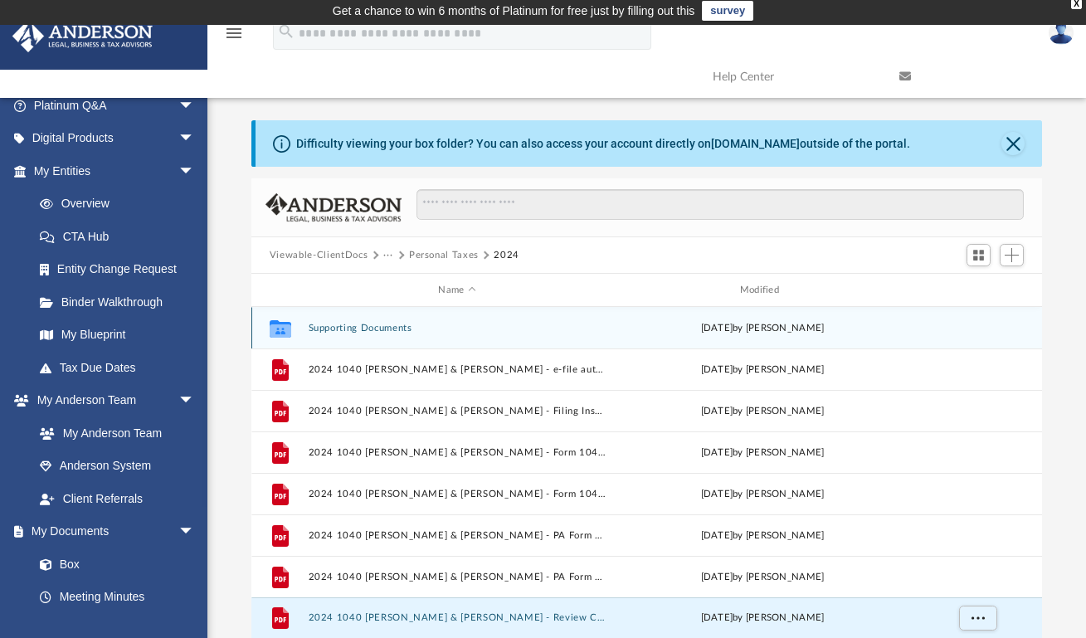
click at [369, 325] on button "Supporting Documents" at bounding box center [457, 328] width 298 height 11
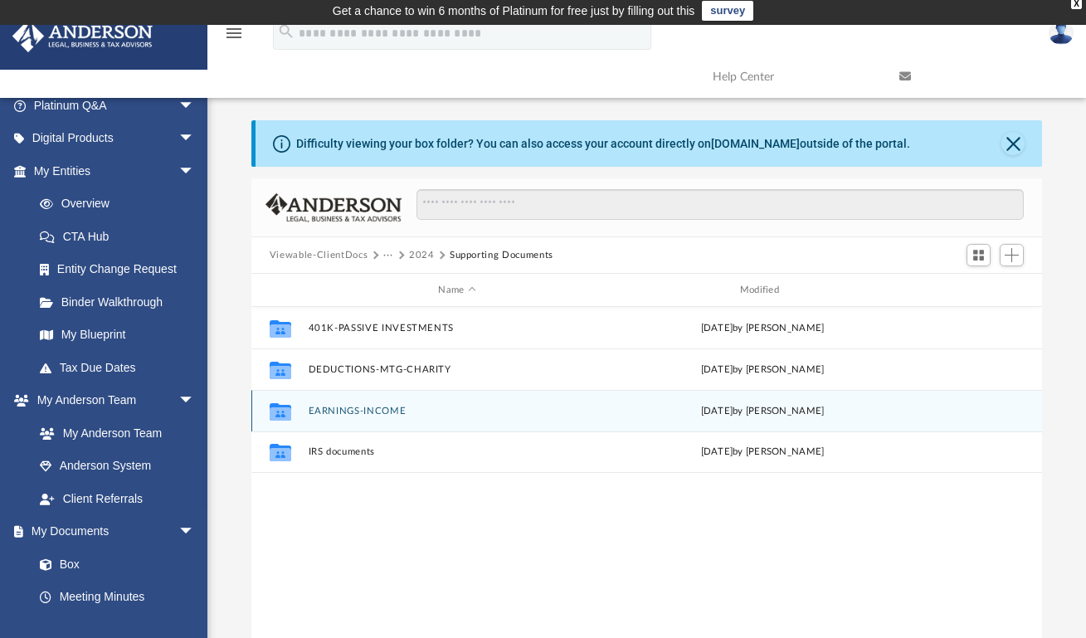
click at [378, 411] on button "EARNINGS-INCOME" at bounding box center [457, 411] width 298 height 11
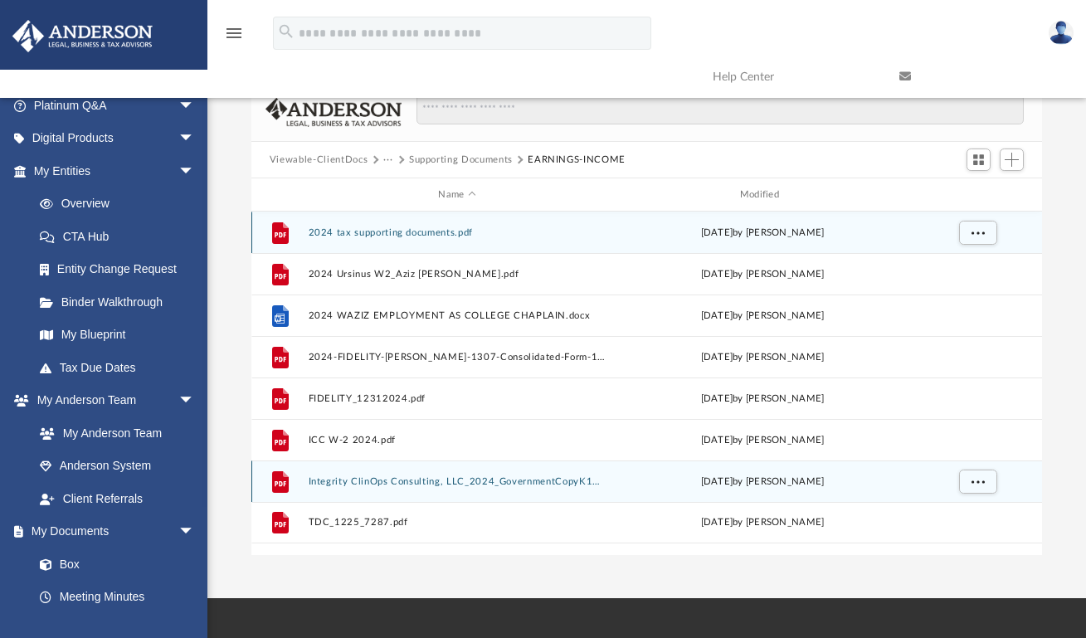
scroll to position [217, 0]
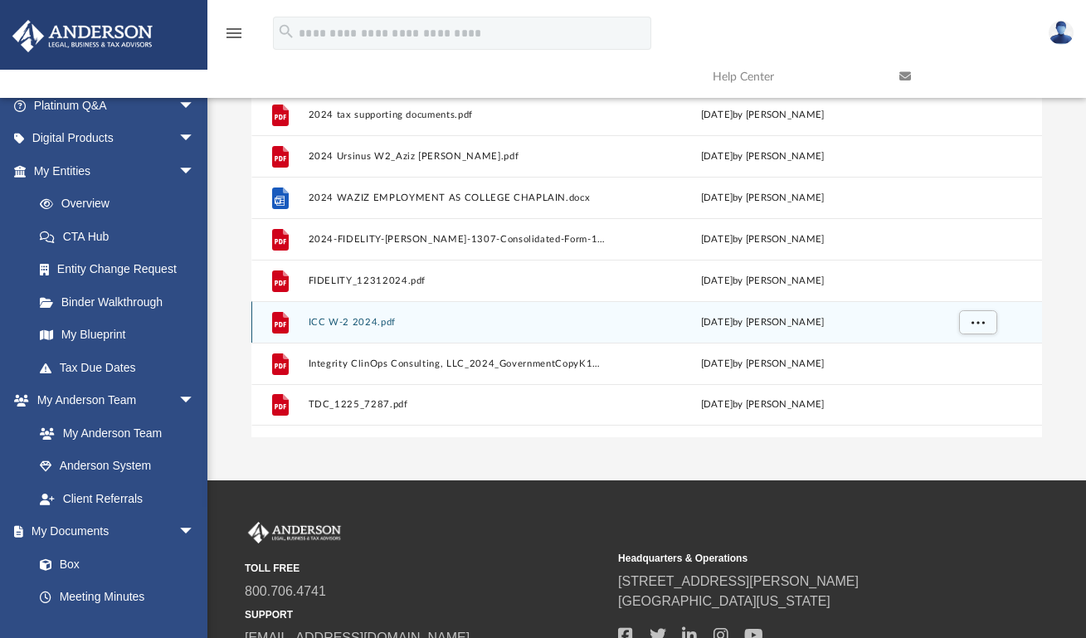
click at [342, 321] on button "ICC W-2 2024.pdf" at bounding box center [457, 322] width 298 height 11
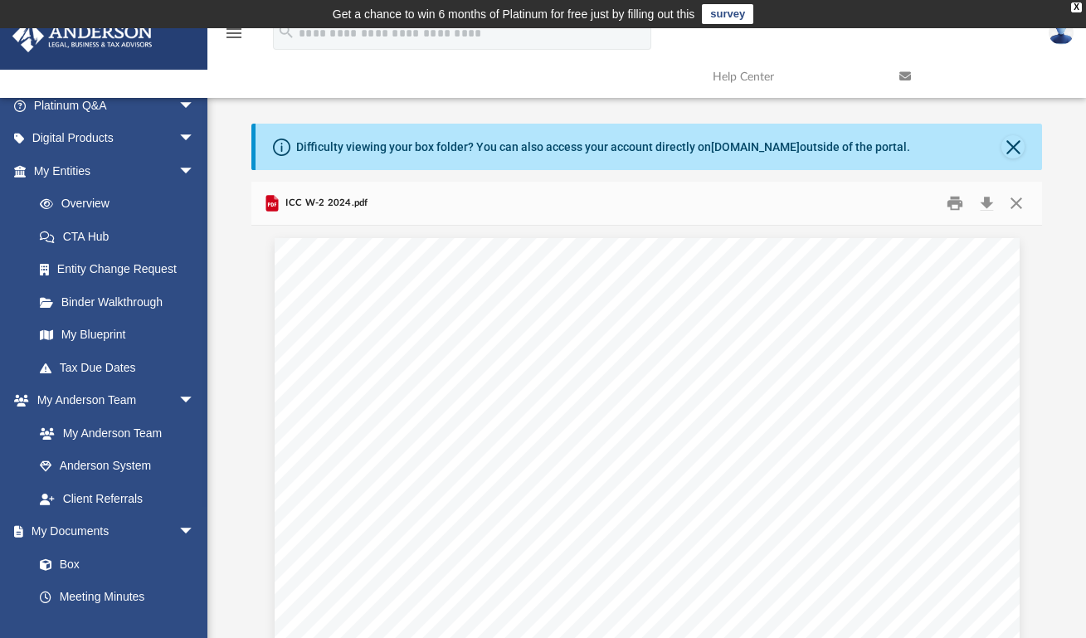
scroll to position [365, 778]
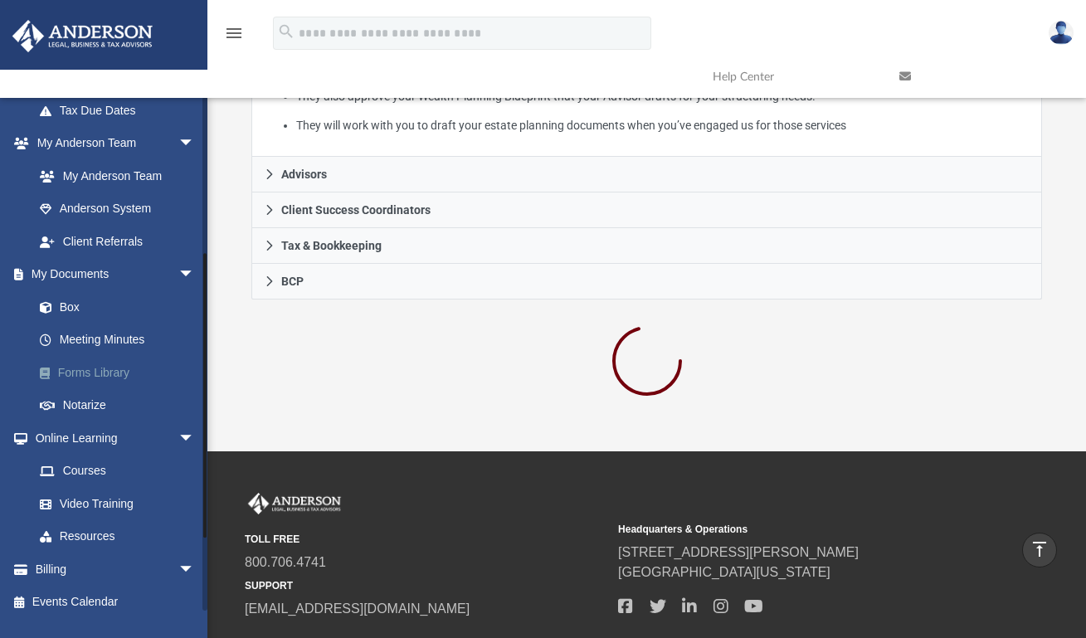
scroll to position [575, 0]
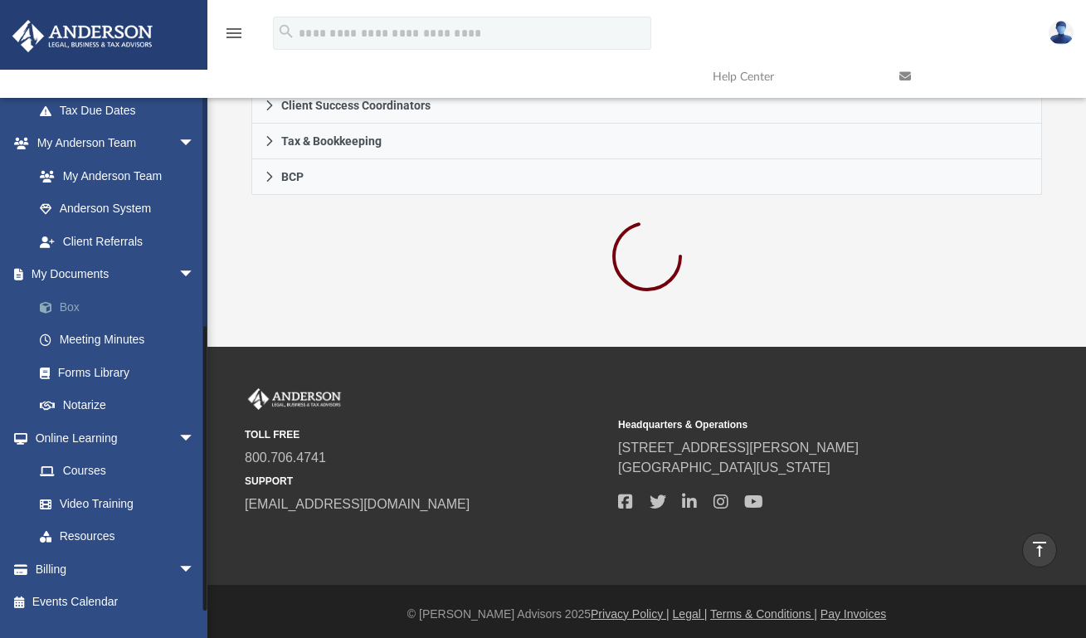
click at [81, 297] on link "Box" at bounding box center [121, 306] width 197 height 33
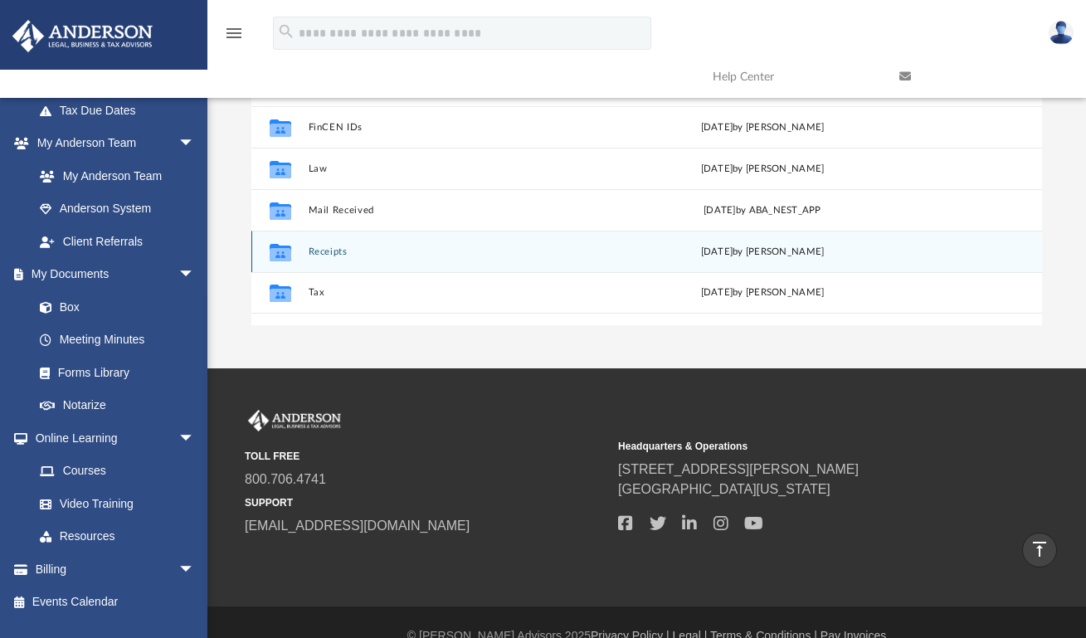
scroll to position [356, 0]
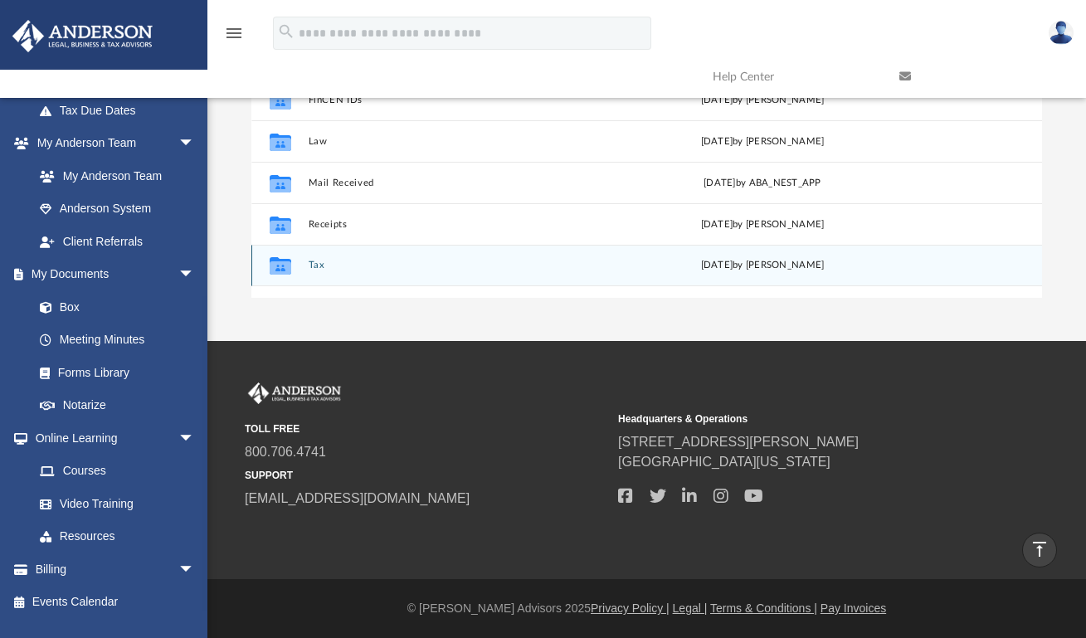
click at [313, 261] on button "Tax" at bounding box center [457, 265] width 298 height 11
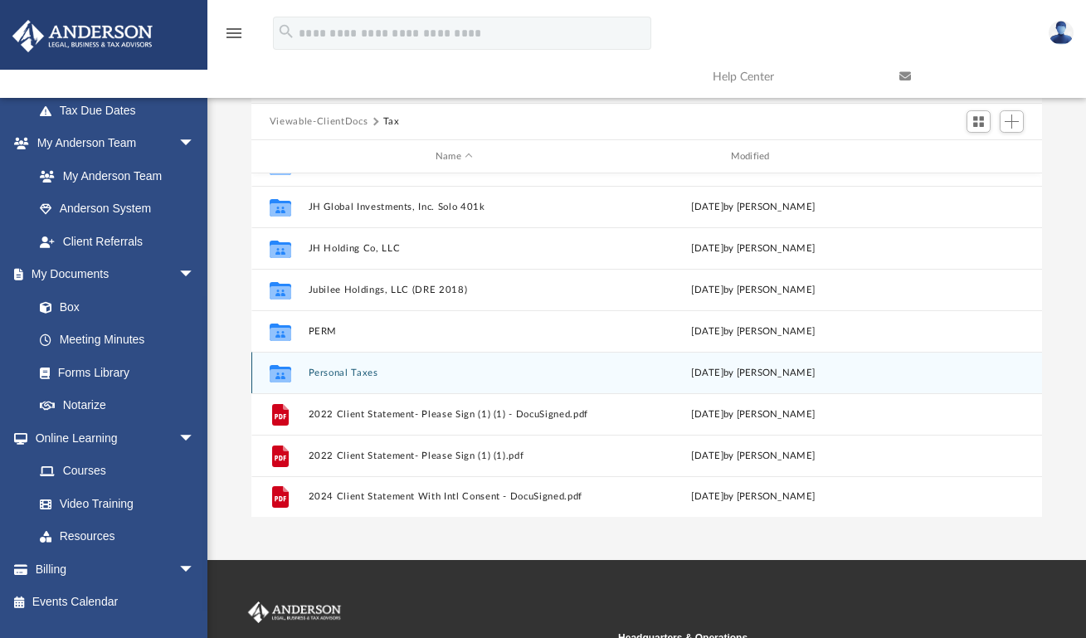
scroll to position [140, 0]
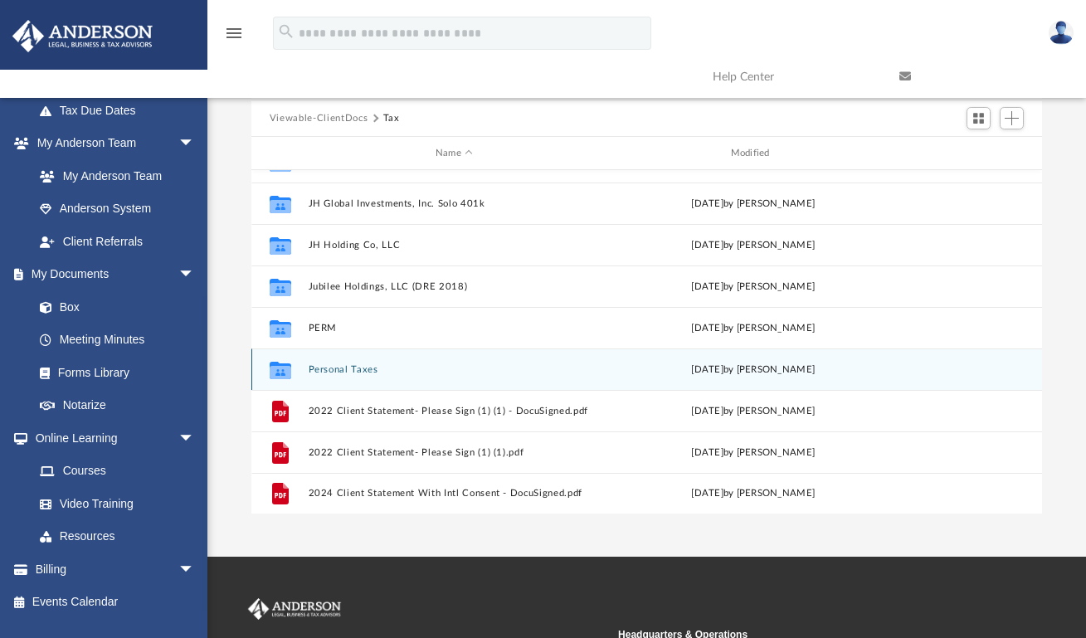
click at [349, 364] on button "Personal Taxes" at bounding box center [454, 369] width 292 height 11
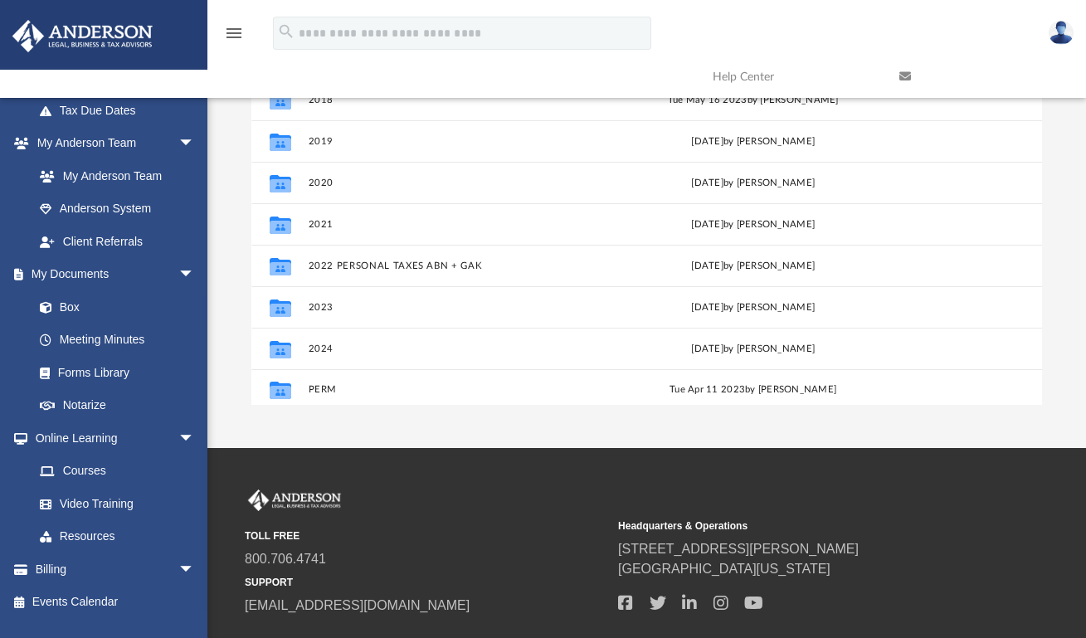
scroll to position [112, 0]
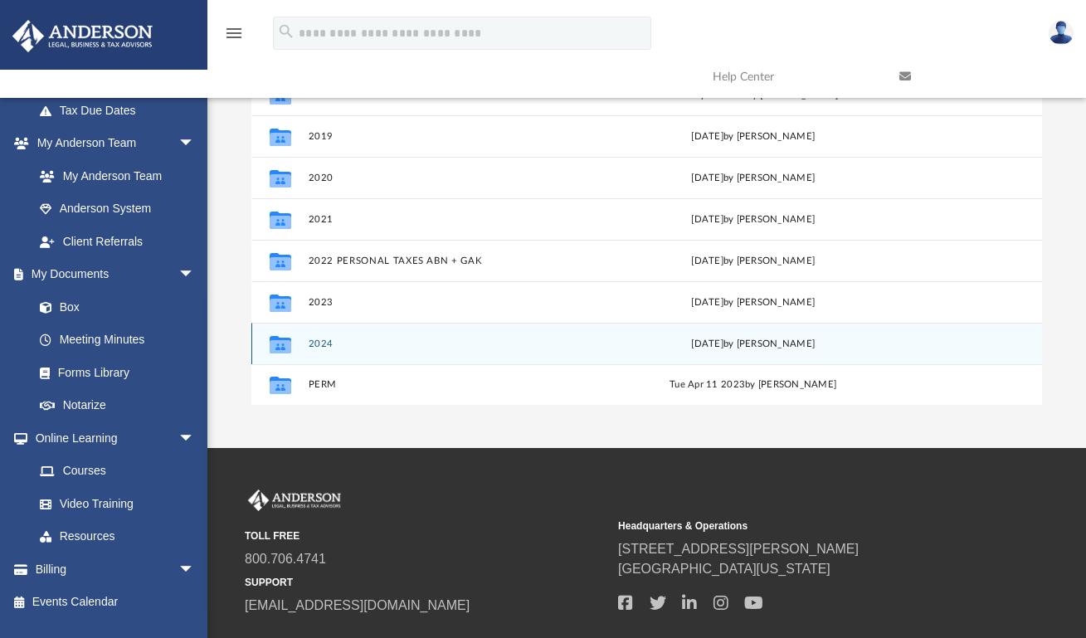
click at [322, 339] on button "2024" at bounding box center [454, 344] width 292 height 11
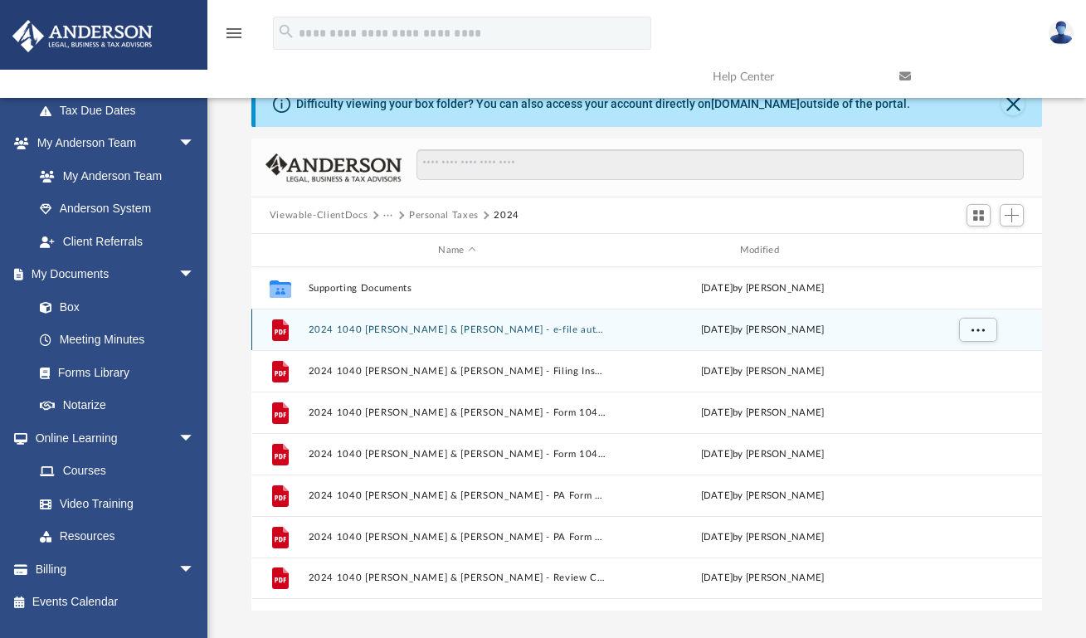
scroll to position [0, 0]
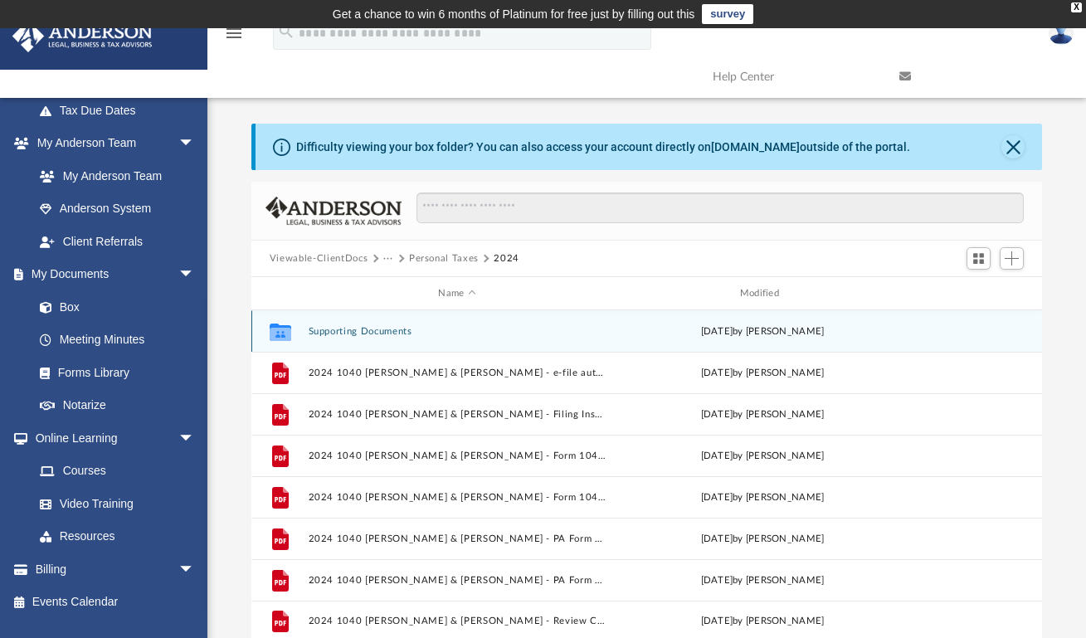
click at [378, 334] on button "Supporting Documents" at bounding box center [457, 331] width 298 height 11
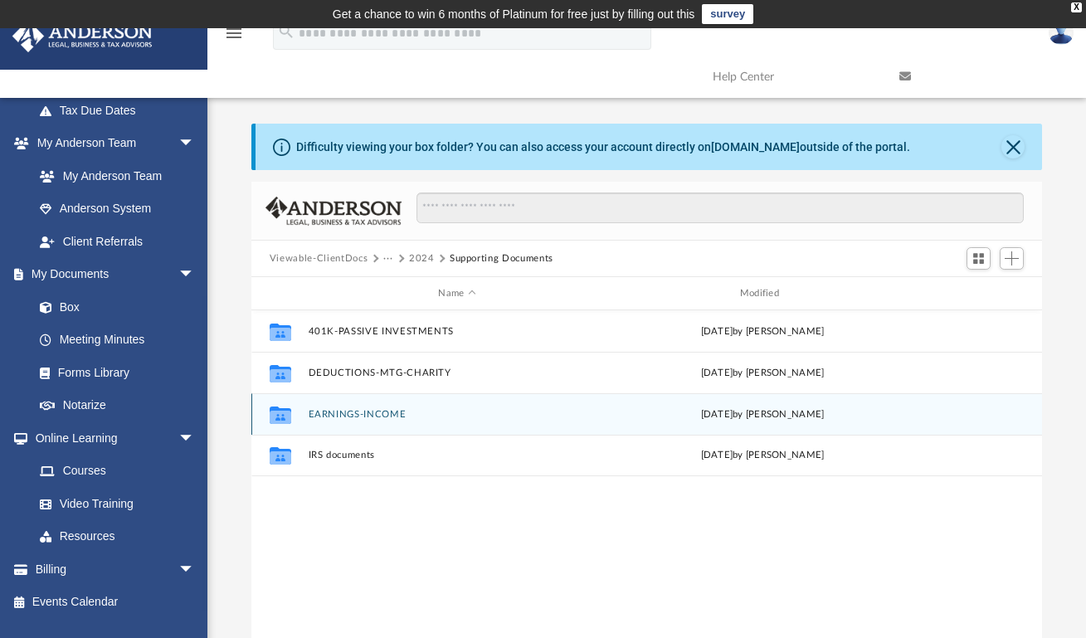
click at [368, 416] on button "EARNINGS-INCOME" at bounding box center [457, 414] width 298 height 11
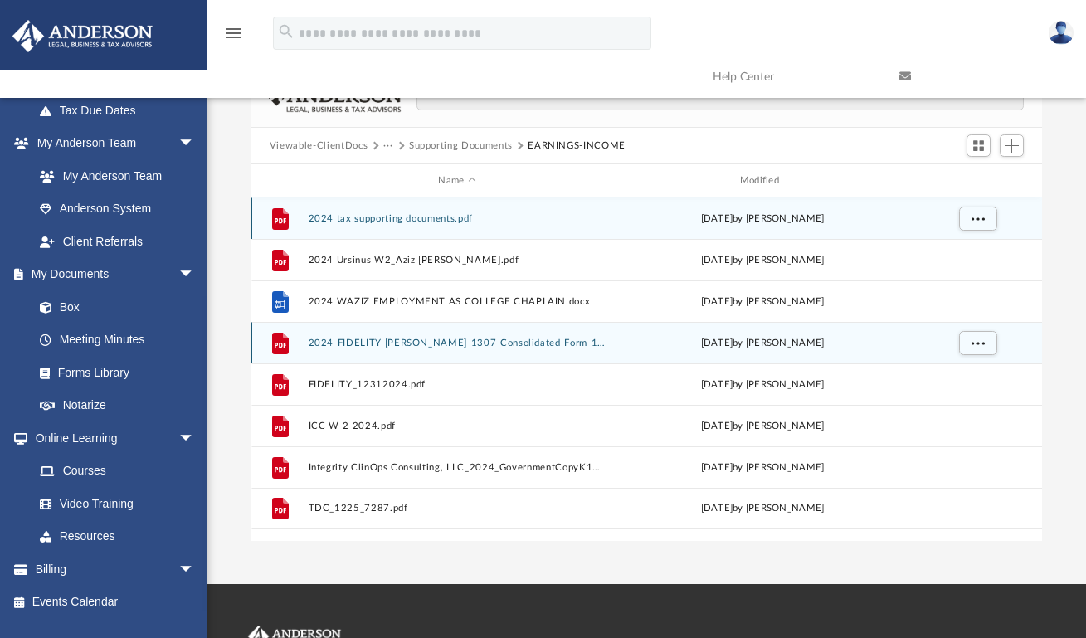
scroll to position [110, 0]
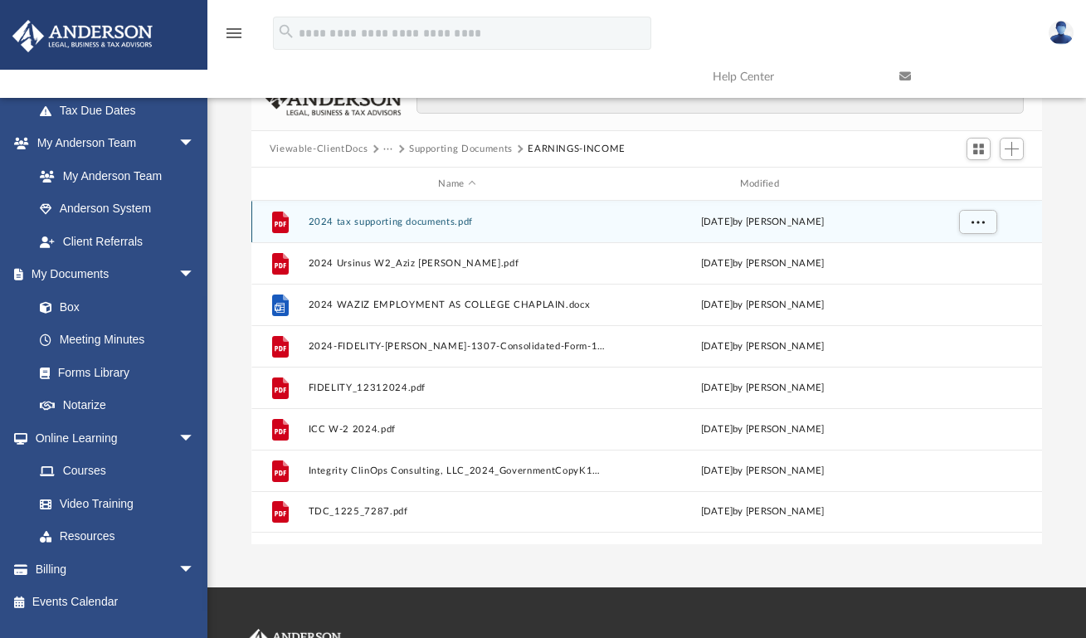
click at [403, 222] on button "2024 tax supporting documents.pdf" at bounding box center [457, 222] width 298 height 11
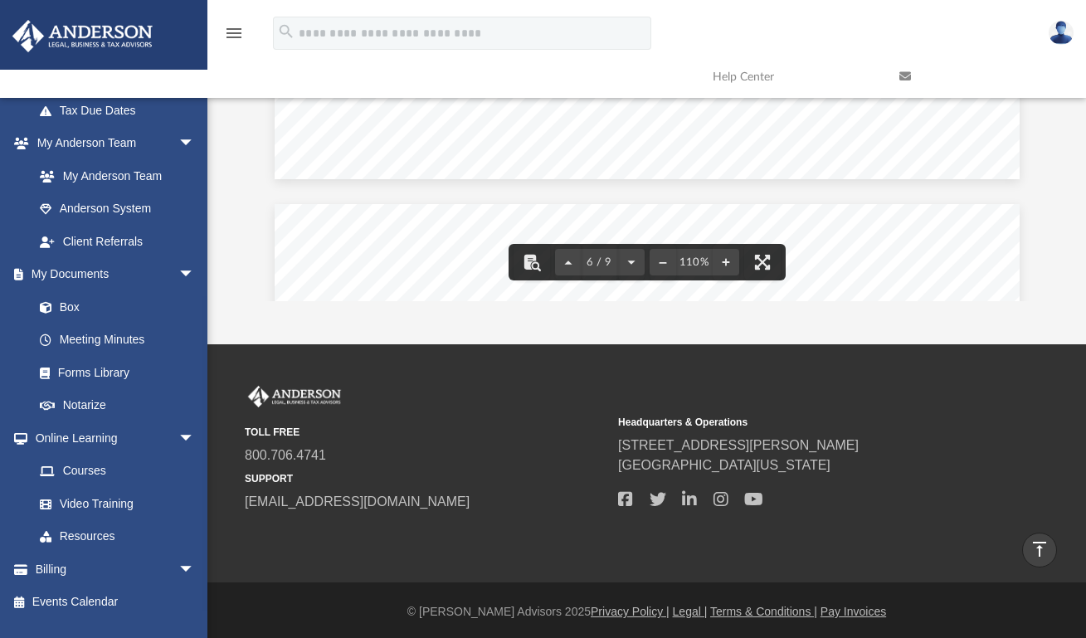
scroll to position [6978, 0]
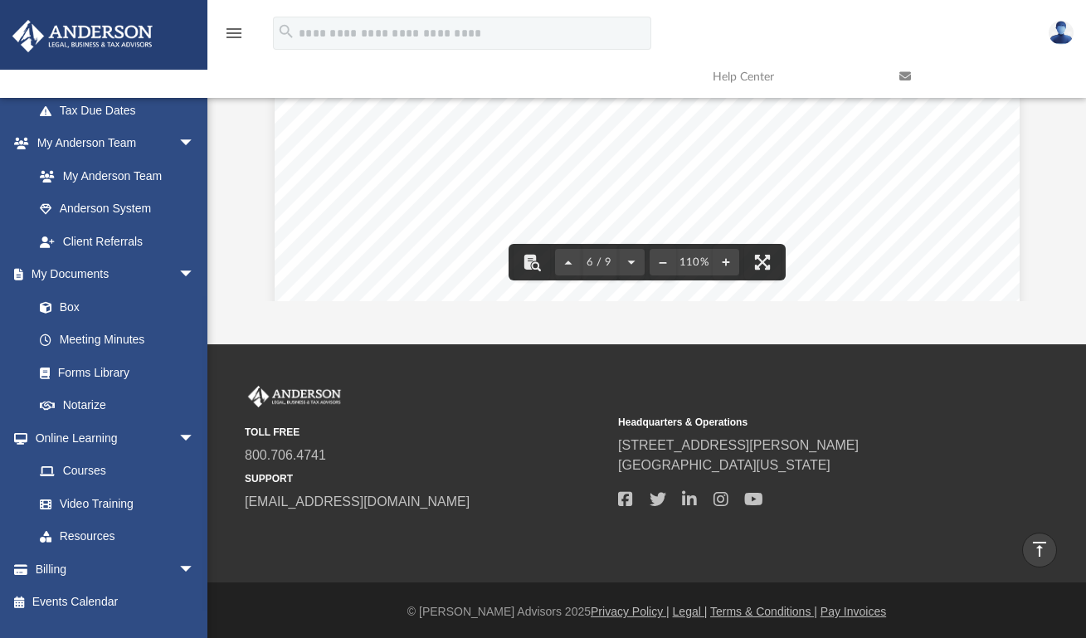
scroll to position [6984, 0]
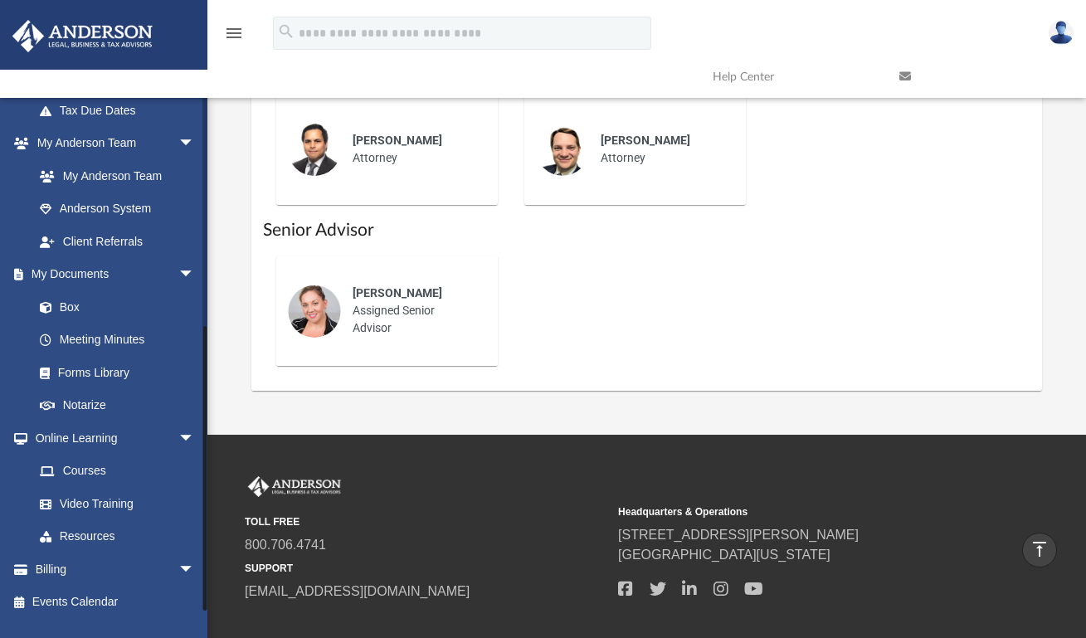
scroll to position [936, 0]
